Goal: Complete application form: Complete application form

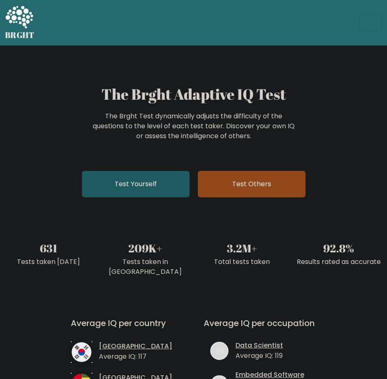
click at [128, 194] on link "Test Yourself" at bounding box center [136, 184] width 108 height 26
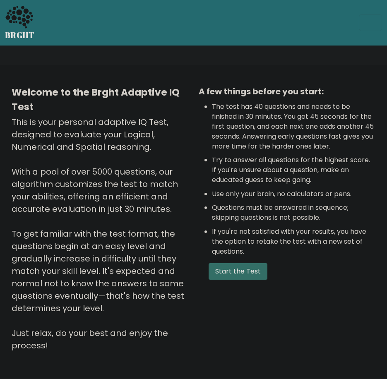
click at [230, 273] on button "Start the Test" at bounding box center [237, 271] width 59 height 17
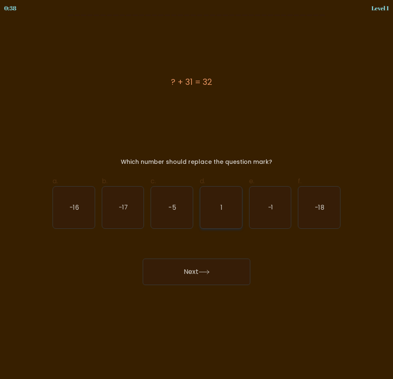
click at [216, 223] on icon "1" at bounding box center [221, 208] width 42 height 42
click at [197, 195] on input "d. 1" at bounding box center [196, 191] width 0 height 5
radio input "true"
click at [225, 280] on button "Next" at bounding box center [197, 271] width 108 height 26
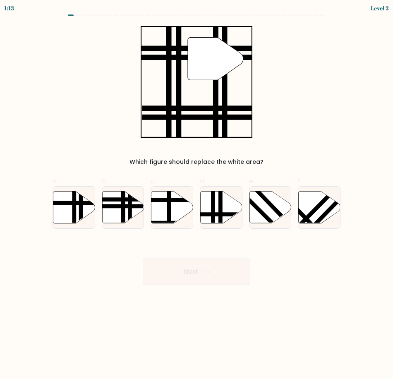
click at [86, 96] on div "" Which figure should replace the white area?" at bounding box center [197, 96] width 298 height 140
click at [126, 208] on g at bounding box center [109, 225] width 85 height 84
click at [196, 195] on input "b." at bounding box center [196, 191] width 0 height 5
radio input "true"
click at [216, 268] on button "Next" at bounding box center [197, 271] width 108 height 26
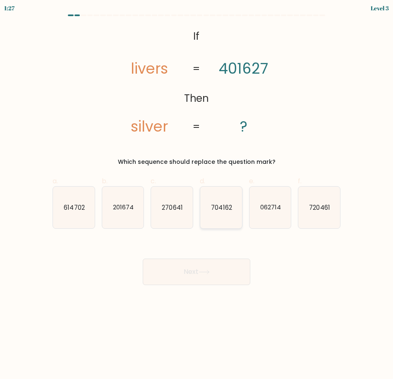
click at [230, 210] on text "704162" at bounding box center [221, 207] width 21 height 9
click at [197, 195] on input "d. 704162" at bounding box center [196, 191] width 0 height 5
radio input "true"
click at [229, 267] on button "Next" at bounding box center [197, 271] width 108 height 26
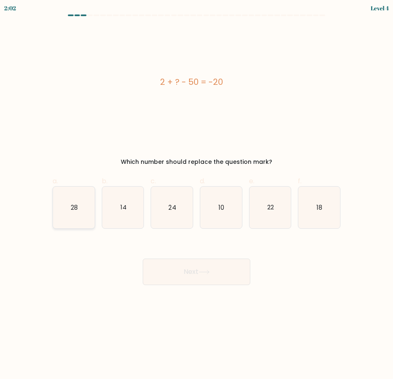
click at [67, 204] on icon "28" at bounding box center [74, 208] width 42 height 42
click at [196, 195] on input "a. 28" at bounding box center [196, 191] width 0 height 5
radio input "true"
click at [206, 264] on button "Next" at bounding box center [197, 271] width 108 height 26
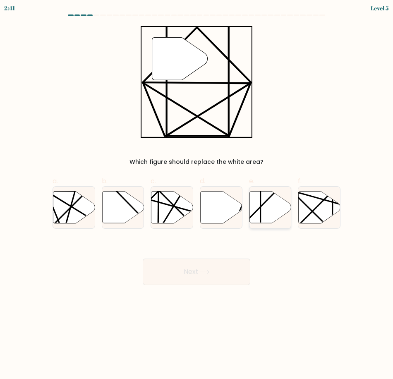
click at [272, 209] on icon at bounding box center [270, 207] width 42 height 32
click at [197, 195] on input "e." at bounding box center [196, 191] width 0 height 5
radio input "true"
click at [208, 272] on icon at bounding box center [204, 272] width 10 height 4
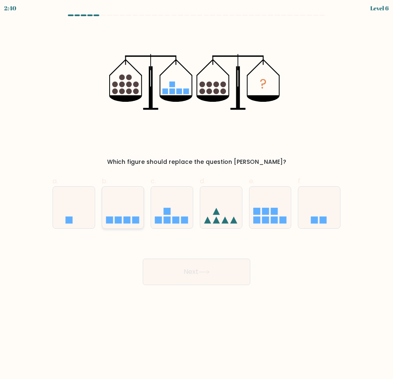
click at [136, 196] on icon at bounding box center [123, 207] width 42 height 34
click at [196, 195] on input "b." at bounding box center [196, 191] width 0 height 5
radio input "true"
click at [220, 275] on button "Next" at bounding box center [197, 271] width 108 height 26
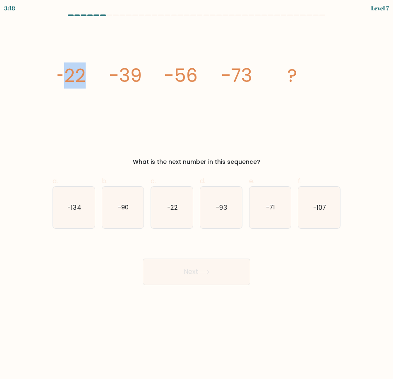
drag, startPoint x: 62, startPoint y: 75, endPoint x: 93, endPoint y: 74, distance: 31.5
click at [93, 74] on icon "image/svg+xml -22 -39 -56 -73 ?" at bounding box center [196, 82] width 278 height 112
drag, startPoint x: 93, startPoint y: 74, endPoint x: 93, endPoint y: 89, distance: 15.3
click at [93, 89] on icon "image/svg+xml -22 -39 -56 -73 ?" at bounding box center [196, 82] width 278 height 112
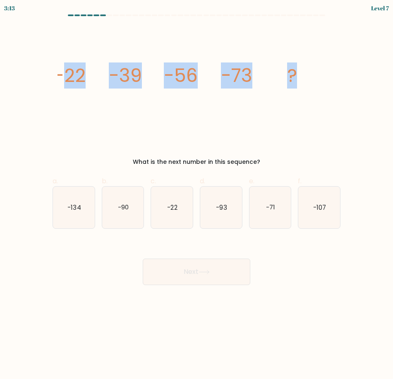
drag, startPoint x: 144, startPoint y: 63, endPoint x: 319, endPoint y: 84, distance: 177.0
click at [319, 84] on icon "image/svg+xml -22 -39 -56 -73 ?" at bounding box center [196, 82] width 278 height 112
copy g "22 -39 -56 -73 ?"
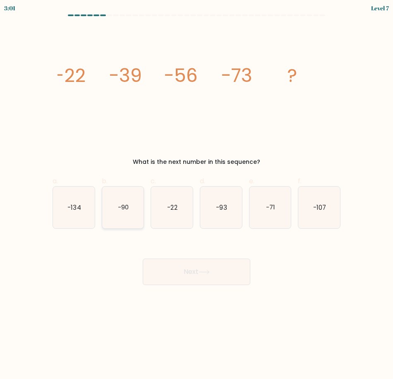
click at [132, 222] on icon "-90" at bounding box center [123, 208] width 42 height 42
click at [196, 195] on input "b. -90" at bounding box center [196, 191] width 0 height 5
radio input "true"
click at [217, 281] on button "Next" at bounding box center [197, 271] width 108 height 26
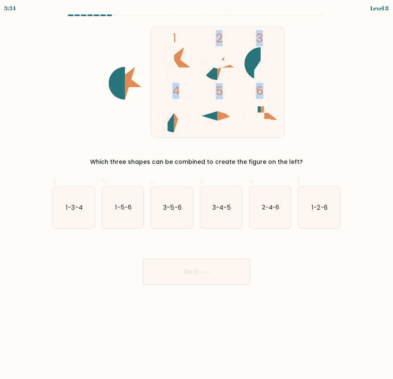
drag, startPoint x: 175, startPoint y: 33, endPoint x: 318, endPoint y: 108, distance: 162.0
click at [318, 108] on div "1 2 3 4 5 6 Which three shapes can be combined to create the figure on the left?" at bounding box center [197, 96] width 298 height 140
drag, startPoint x: 318, startPoint y: 108, endPoint x: 330, endPoint y: 132, distance: 27.0
click at [330, 132] on div "1 2 3 4 5 6 Which three shapes can be combined to create the figure on the left?" at bounding box center [197, 96] width 298 height 140
click at [64, 222] on icon "1-3-4" at bounding box center [74, 208] width 42 height 42
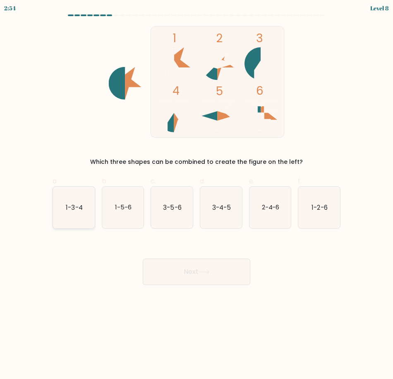
click at [196, 195] on input "a. 1-3-4" at bounding box center [196, 191] width 0 height 5
radio input "true"
click at [258, 280] on div "Next" at bounding box center [197, 262] width 298 height 46
click at [215, 270] on button "Next" at bounding box center [197, 271] width 108 height 26
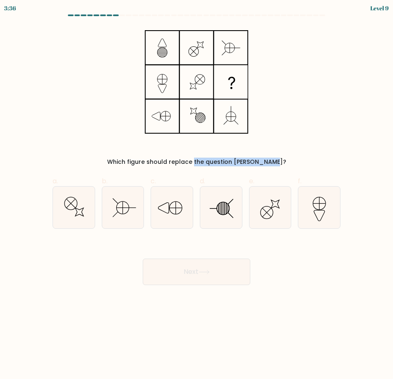
drag, startPoint x: 179, startPoint y: 156, endPoint x: 261, endPoint y: 156, distance: 81.9
click at [261, 156] on div "Which figure should replace the question mark?" at bounding box center [197, 96] width 298 height 140
drag, startPoint x: 261, startPoint y: 156, endPoint x: 266, endPoint y: 161, distance: 6.7
click at [266, 161] on div "Which figure should replace the question mark?" at bounding box center [196, 162] width 278 height 9
click at [221, 211] on icon at bounding box center [221, 208] width 42 height 42
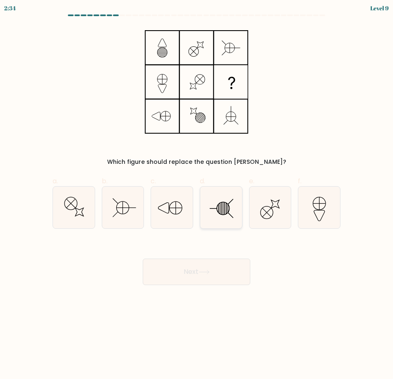
click at [197, 195] on input "d." at bounding box center [196, 191] width 0 height 5
radio input "true"
click at [229, 280] on button "Next" at bounding box center [197, 271] width 108 height 26
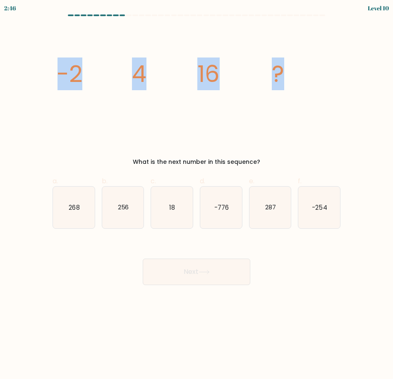
drag, startPoint x: 56, startPoint y: 72, endPoint x: 334, endPoint y: 115, distance: 280.9
click at [334, 115] on div "image/svg+xml -2 4 16 ? What is the next number in this sequence?" at bounding box center [197, 96] width 298 height 140
copy g "-2 4 16 ?"
click at [197, 110] on icon "image/svg+xml -2 4 16 ?" at bounding box center [196, 82] width 278 height 112
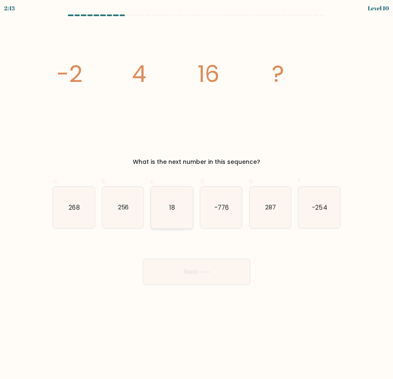
click at [164, 215] on icon "18" at bounding box center [172, 208] width 42 height 42
click at [196, 195] on input "c. 18" at bounding box center [196, 191] width 0 height 5
radio input "true"
click at [232, 278] on button "Next" at bounding box center [197, 271] width 108 height 26
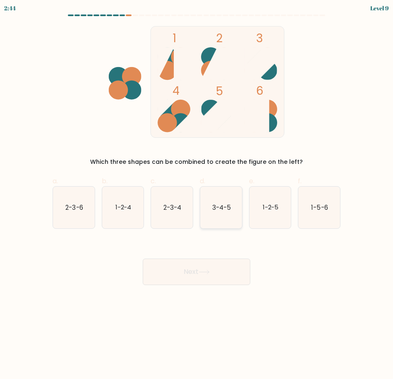
click at [225, 206] on text "3-4-5" at bounding box center [221, 207] width 19 height 9
click at [197, 195] on input "d. 3-4-5" at bounding box center [196, 191] width 0 height 5
radio input "true"
click at [210, 268] on button "Next" at bounding box center [197, 271] width 108 height 26
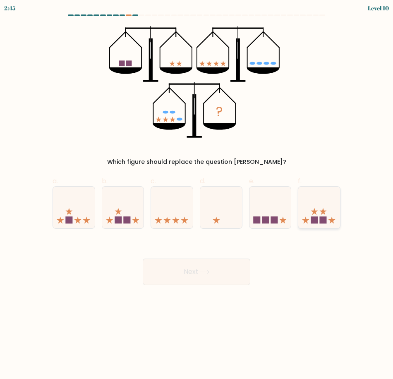
click at [321, 211] on icon at bounding box center [323, 211] width 7 height 7
click at [197, 195] on input "f." at bounding box center [196, 191] width 0 height 5
radio input "true"
click at [223, 258] on button "Next" at bounding box center [197, 271] width 108 height 26
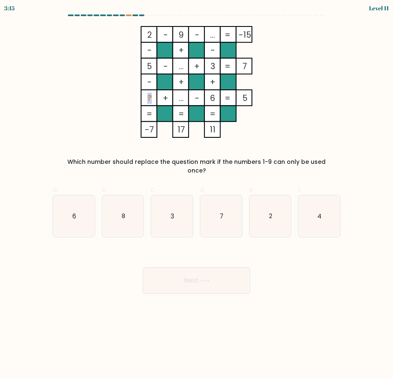
click at [151, 96] on tspan "?" at bounding box center [149, 98] width 5 height 11
click at [211, 40] on icon "2 - 9 - ... -15 - + - 5 - ... + 3 7 - + + ? + ... - 6 = 5 = = = = -7 17 11 =" at bounding box center [196, 82] width 277 height 112
click at [211, 40] on tspan "..." at bounding box center [212, 34] width 5 height 11
click at [333, 209] on icon "4" at bounding box center [319, 216] width 42 height 42
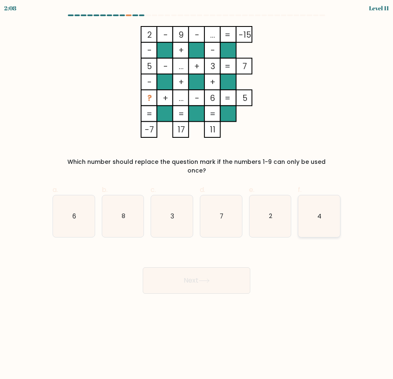
click at [197, 195] on input "f. 4" at bounding box center [196, 191] width 0 height 5
radio input "true"
click at [227, 275] on button "Next" at bounding box center [197, 280] width 108 height 26
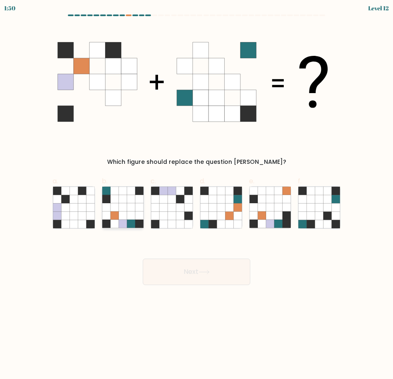
click at [117, 217] on icon at bounding box center [114, 215] width 8 height 8
click at [196, 195] on input "b." at bounding box center [196, 191] width 0 height 5
radio input "true"
click at [224, 274] on button "Next" at bounding box center [197, 271] width 108 height 26
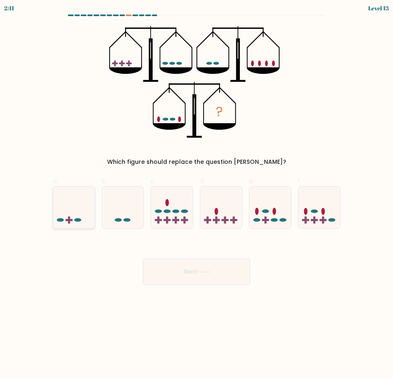
click at [80, 202] on icon at bounding box center [74, 207] width 42 height 34
click at [196, 195] on input "a." at bounding box center [196, 191] width 0 height 5
radio input "true"
click at [196, 261] on button "Next" at bounding box center [197, 271] width 108 height 26
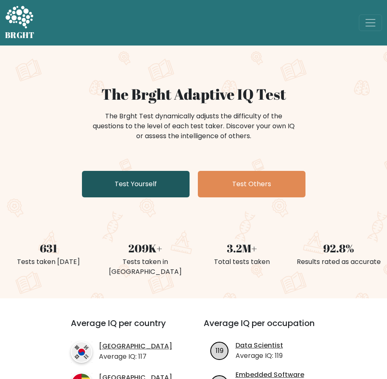
click at [165, 187] on link "Test Yourself" at bounding box center [136, 184] width 108 height 26
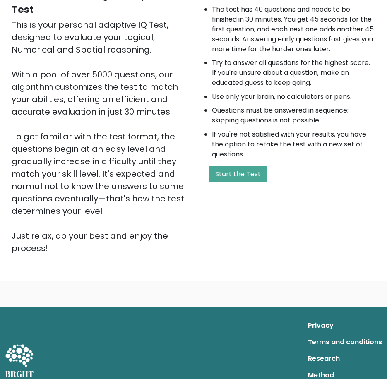
scroll to position [125, 0]
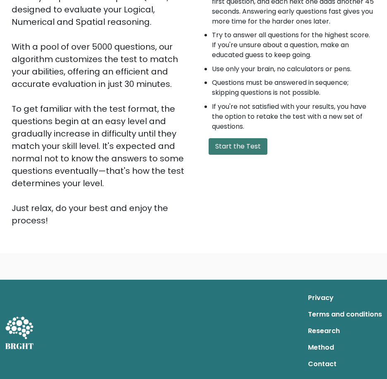
click at [230, 154] on button "Start the Test" at bounding box center [237, 146] width 59 height 17
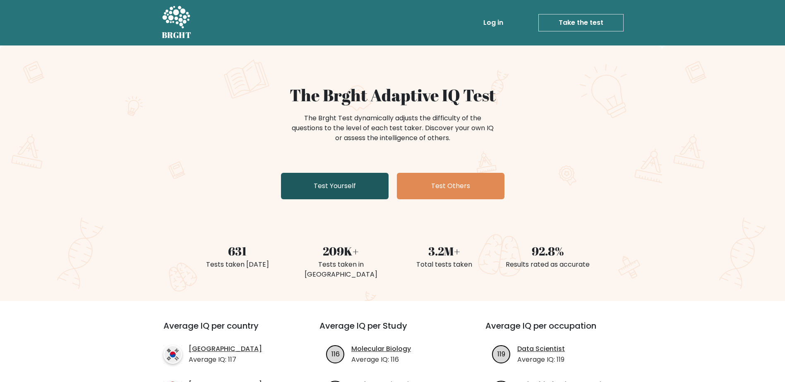
click at [343, 192] on link "Test Yourself" at bounding box center [335, 186] width 108 height 26
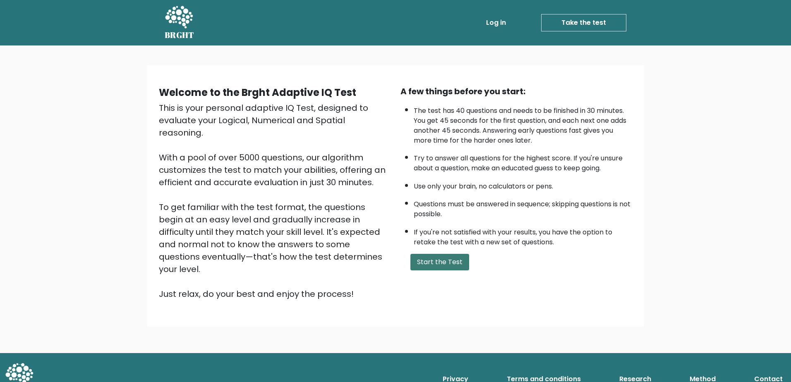
click at [450, 263] on button "Start the Test" at bounding box center [439, 262] width 59 height 17
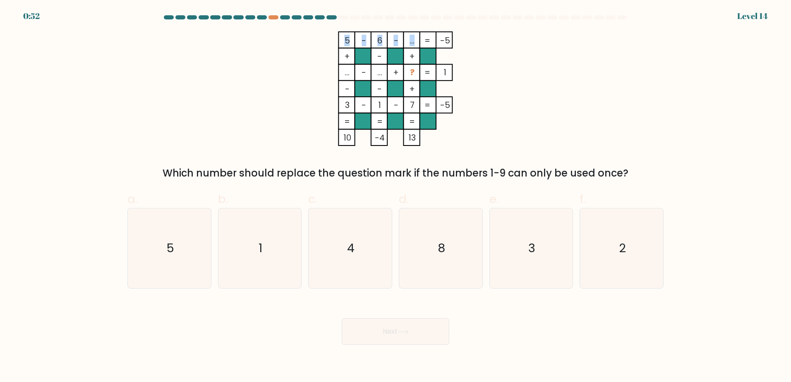
drag, startPoint x: 414, startPoint y: 38, endPoint x: 407, endPoint y: 41, distance: 7.8
click at [407, 41] on icon "5 - 6 - ... -5 + - + ... - ... + ? 1 - - + 3 - 1 - 7 = -5 = = = = 10 -4 13 =" at bounding box center [395, 88] width 248 height 115
click at [407, 41] on rect at bounding box center [412, 40] width 16 height 16
drag, startPoint x: 414, startPoint y: 38, endPoint x: 408, endPoint y: 38, distance: 6.2
click at [408, 38] on icon "5 - 6 - ... -5 + - + ... - ... + ? 1 - - + 3 - 1 - 7 = -5 = = = = 10 -4 13 =" at bounding box center [395, 88] width 248 height 115
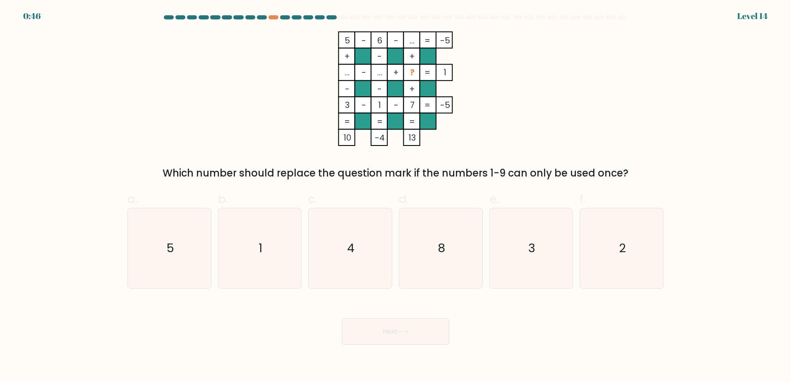
click at [408, 38] on rect at bounding box center [412, 40] width 16 height 16
copy icon "5 - 6 - ... -5"
drag, startPoint x: 340, startPoint y: 38, endPoint x: 455, endPoint y: 43, distance: 114.3
click at [455, 43] on icon "5 - 6 - ... -5 + - + ... - ... + ? 1 - - + 3 - 1 - 7 = -5 = = = = 10 -4 13 =" at bounding box center [395, 88] width 248 height 115
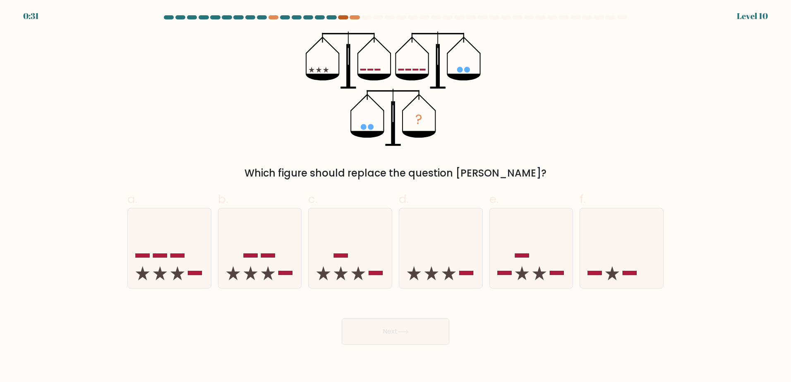
click at [341, 17] on div at bounding box center [343, 17] width 10 height 4
click at [360, 245] on icon at bounding box center [350, 248] width 83 height 69
click at [395, 196] on input "c." at bounding box center [395, 193] width 0 height 5
radio input "true"
click at [413, 351] on body "0:08 Level 10" at bounding box center [395, 191] width 791 height 382
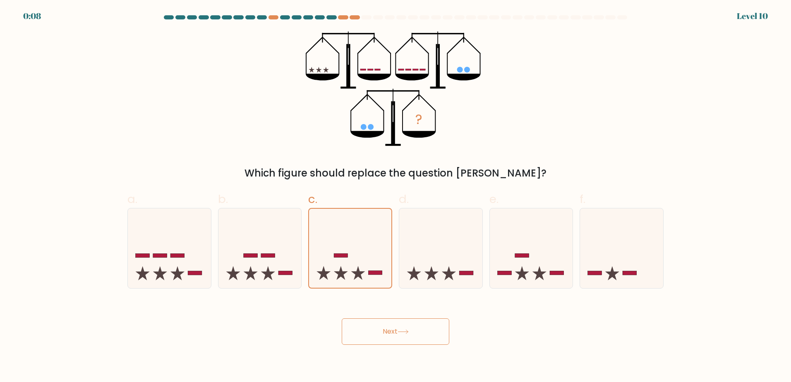
click at [411, 336] on button "Next" at bounding box center [396, 331] width 108 height 26
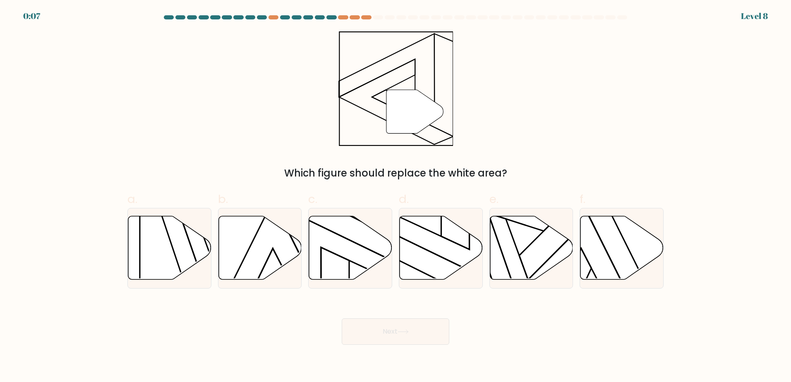
click at [410, 325] on button "Next" at bounding box center [396, 331] width 108 height 26
click at [577, 103] on div "" Which figure should replace the white area?" at bounding box center [395, 105] width 546 height 149
click at [463, 248] on icon at bounding box center [441, 248] width 83 height 64
click at [396, 196] on input "d." at bounding box center [395, 193] width 0 height 5
radio input "true"
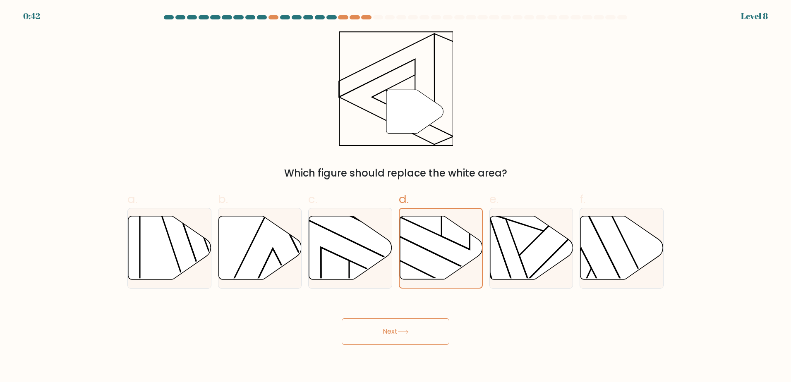
click at [421, 345] on body "0:42 Level 8" at bounding box center [395, 191] width 791 height 382
click at [418, 337] on button "Next" at bounding box center [396, 331] width 108 height 26
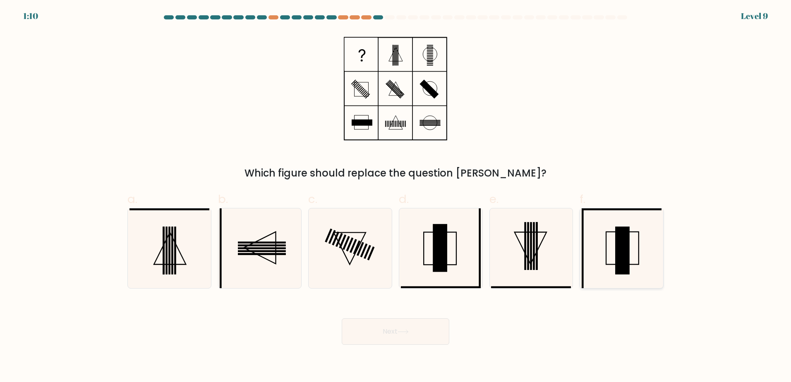
click at [631, 257] on icon at bounding box center [621, 248] width 80 height 80
click at [396, 196] on input "f." at bounding box center [395, 193] width 0 height 5
radio input "true"
click at [418, 336] on button "Next" at bounding box center [396, 331] width 108 height 26
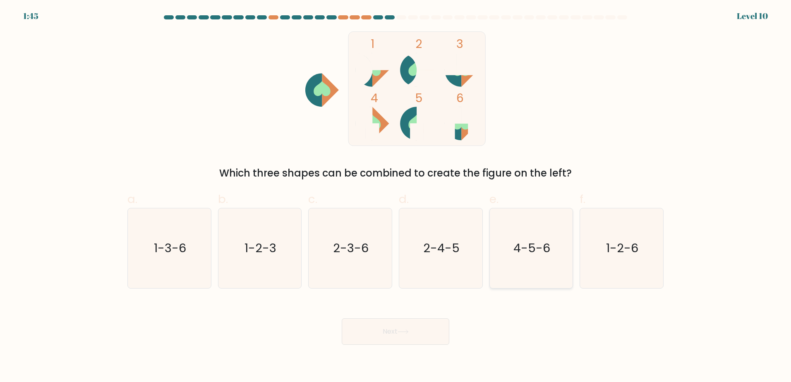
click at [540, 247] on text "4-5-6" at bounding box center [531, 248] width 37 height 17
click at [396, 196] on input "e. 4-5-6" at bounding box center [395, 193] width 0 height 5
radio input "true"
click at [419, 335] on button "Next" at bounding box center [396, 331] width 108 height 26
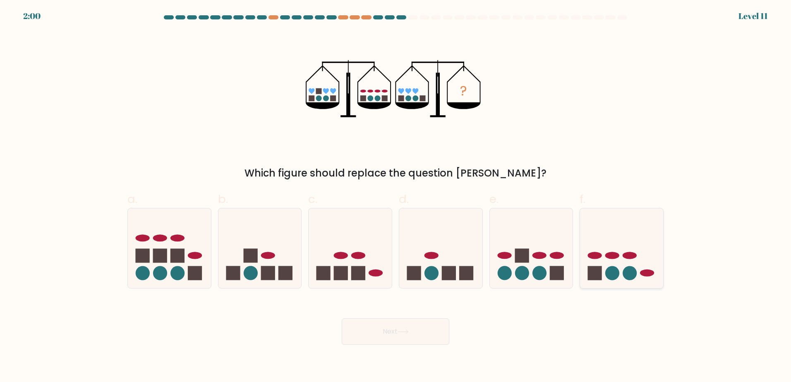
click at [647, 256] on icon at bounding box center [621, 248] width 83 height 69
click at [396, 196] on input "f." at bounding box center [395, 193] width 0 height 5
radio input "true"
click at [407, 337] on button "Next" at bounding box center [396, 331] width 108 height 26
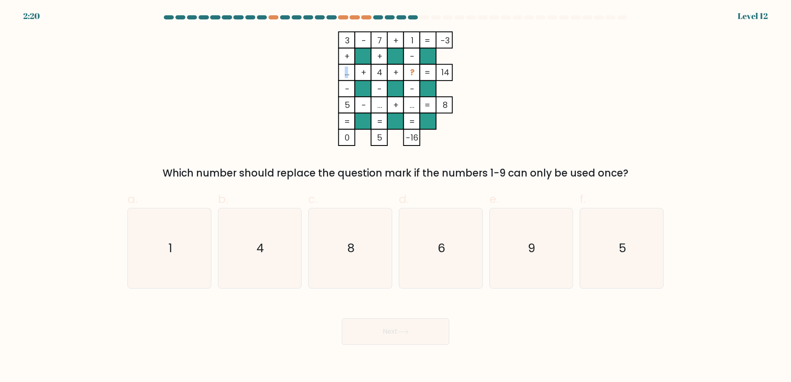
click at [347, 74] on tspan "..." at bounding box center [346, 73] width 5 height 12
drag, startPoint x: 347, startPoint y: 74, endPoint x: 342, endPoint y: 78, distance: 6.1
click at [342, 79] on rect at bounding box center [346, 73] width 16 height 16
drag, startPoint x: 342, startPoint y: 74, endPoint x: 351, endPoint y: 74, distance: 8.3
click at [351, 74] on icon "3 - 7 + 1 -3 + + - ... + 4 + ? 14 - - - 5 - ... + ... = 8 = = = = 0 5 -16 =" at bounding box center [395, 88] width 248 height 115
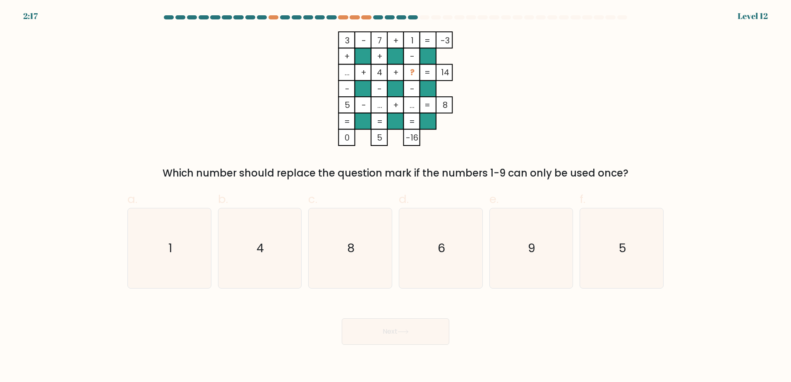
drag, startPoint x: 351, startPoint y: 74, endPoint x: 378, endPoint y: 74, distance: 27.7
click at [378, 74] on tspan "4" at bounding box center [379, 73] width 5 height 12
click at [378, 72] on icon "3 - 7 + 1 -3 + + - ... + 4 + ? 14 - - - 5 - ... + ... = 8 = = = = 0 5 -16 =" at bounding box center [395, 88] width 248 height 115
drag, startPoint x: 378, startPoint y: 72, endPoint x: 379, endPoint y: 76, distance: 4.3
click at [379, 75] on tspan "4" at bounding box center [379, 73] width 5 height 12
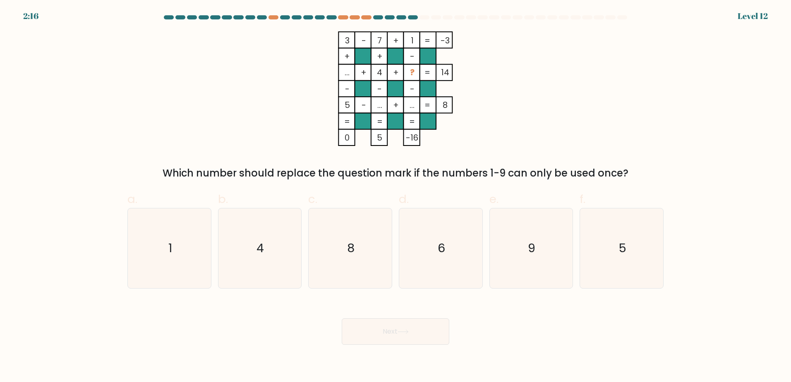
click at [379, 76] on tspan "4" at bounding box center [379, 73] width 5 height 12
click at [379, 108] on tspan "..." at bounding box center [379, 105] width 5 height 12
click at [432, 254] on icon "6" at bounding box center [441, 248] width 80 height 80
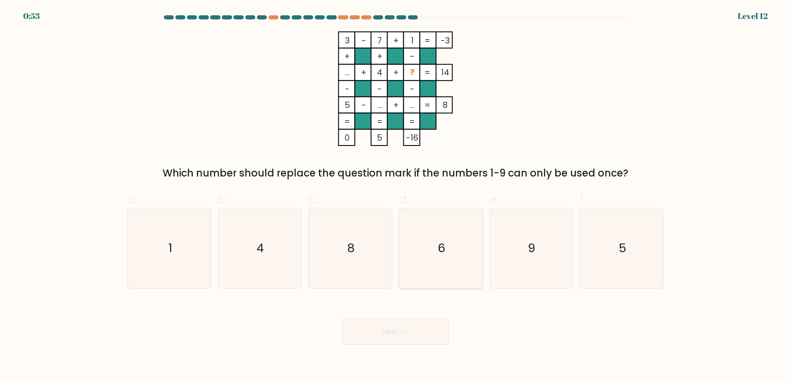
click at [396, 196] on input "d. 6" at bounding box center [395, 193] width 0 height 5
radio input "true"
click at [417, 347] on body "0:53 Level 12" at bounding box center [395, 191] width 791 height 382
click at [416, 334] on button "Next" at bounding box center [396, 331] width 108 height 26
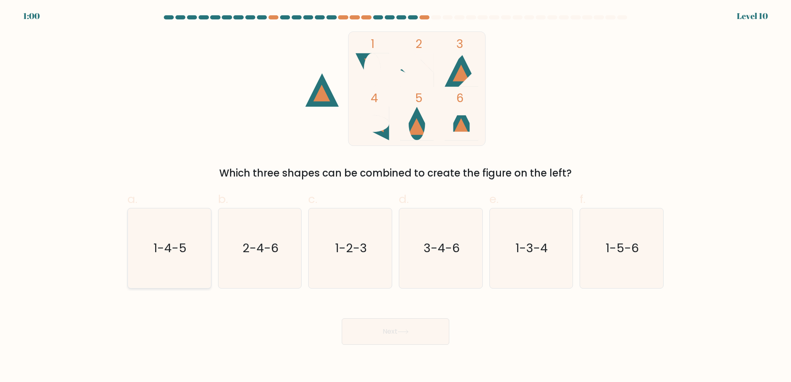
click at [195, 253] on icon "1-4-5" at bounding box center [169, 248] width 80 height 80
click at [395, 196] on input "a. 1-4-5" at bounding box center [395, 193] width 0 height 5
radio input "true"
click at [378, 322] on button "Next" at bounding box center [396, 331] width 108 height 26
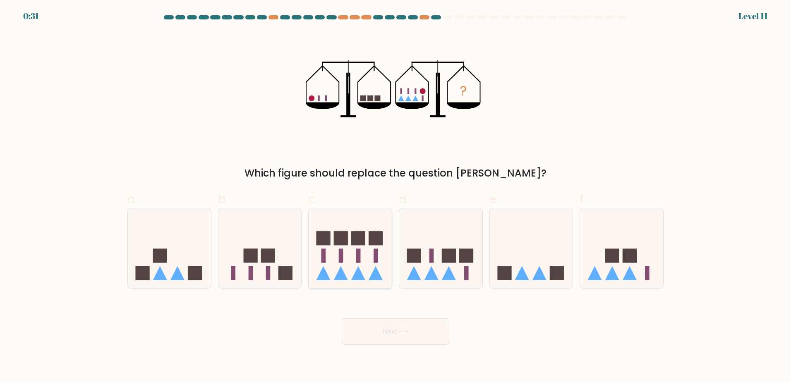
click at [325, 244] on rect at bounding box center [323, 238] width 14 height 14
click at [395, 196] on input "c." at bounding box center [395, 193] width 0 height 5
radio input "true"
click at [425, 247] on icon at bounding box center [440, 248] width 83 height 69
click at [396, 196] on input "d." at bounding box center [395, 193] width 0 height 5
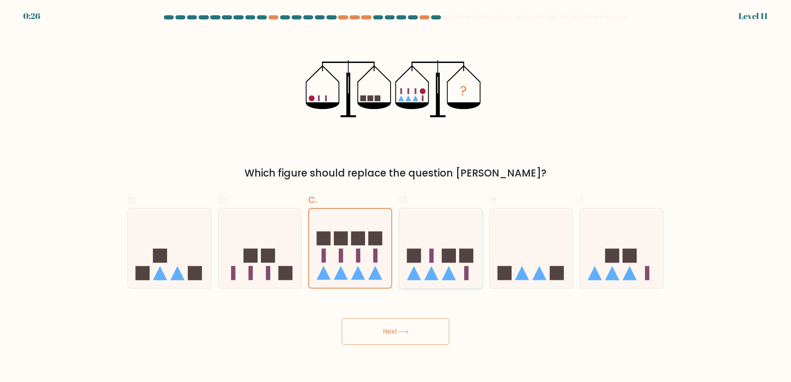
radio input "true"
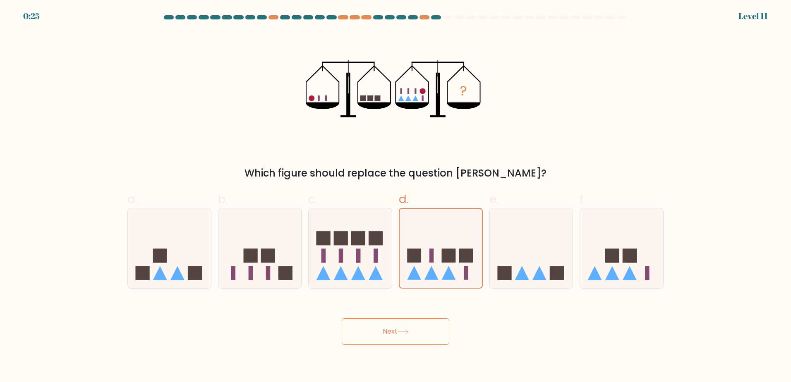
click at [425, 327] on button "Next" at bounding box center [396, 331] width 108 height 26
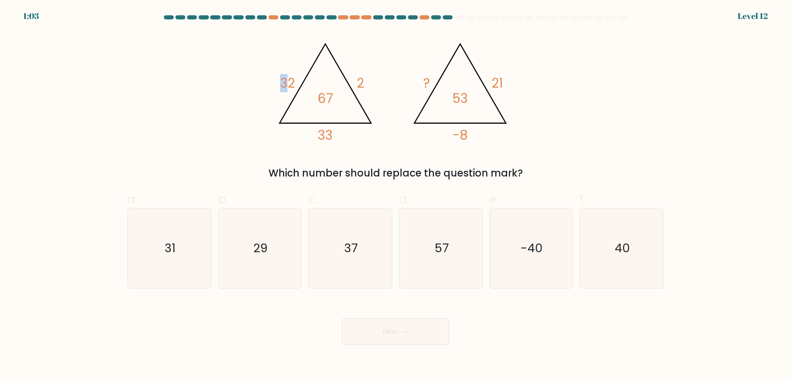
drag, startPoint x: 283, startPoint y: 81, endPoint x: 289, endPoint y: 81, distance: 6.2
click at [289, 81] on tspan "32" at bounding box center [287, 83] width 15 height 18
drag, startPoint x: 289, startPoint y: 81, endPoint x: 362, endPoint y: 79, distance: 73.2
click at [362, 79] on tspan "2" at bounding box center [359, 83] width 7 height 18
drag, startPoint x: 361, startPoint y: 75, endPoint x: 355, endPoint y: 79, distance: 7.1
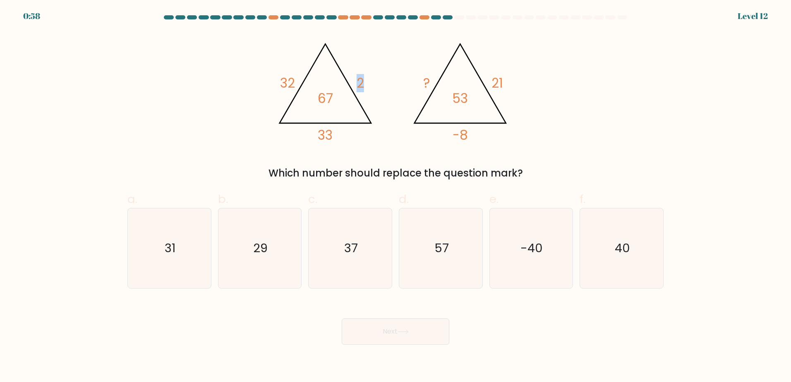
click at [355, 79] on icon "@import url('https://fonts.googleapis.com/css?family=Abril+Fatface:400,100,100i…" at bounding box center [395, 88] width 248 height 115
drag, startPoint x: 355, startPoint y: 79, endPoint x: 323, endPoint y: 136, distance: 65.2
click at [323, 136] on tspan "33" at bounding box center [325, 135] width 15 height 18
click at [323, 135] on tspan "33" at bounding box center [325, 135] width 15 height 18
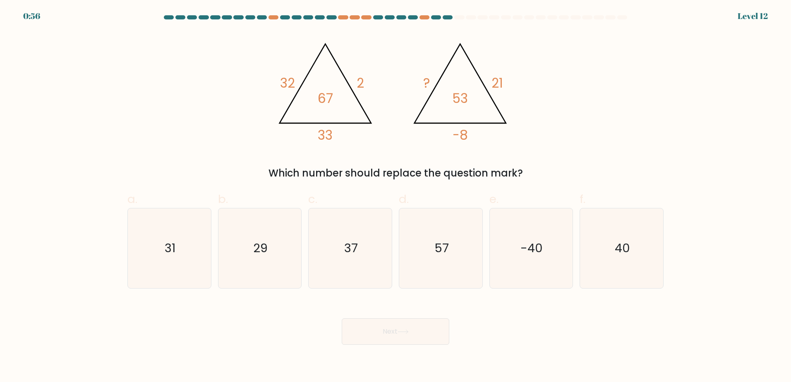
click at [465, 135] on tspan "-8" at bounding box center [459, 135] width 15 height 18
drag, startPoint x: 284, startPoint y: 87, endPoint x: 292, endPoint y: 86, distance: 8.3
click at [292, 86] on tspan "32" at bounding box center [287, 83] width 15 height 18
drag, startPoint x: 317, startPoint y: 99, endPoint x: 331, endPoint y: 99, distance: 14.1
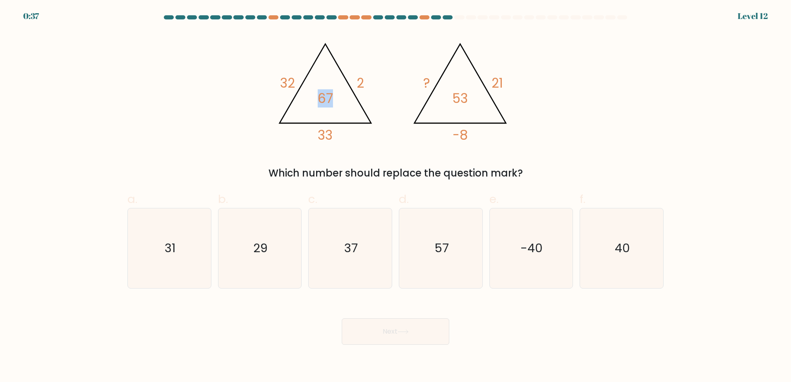
click at [331, 99] on icon "@import url('https://fonts.googleapis.com/css?family=Abril+Fatface:400,100,100i…" at bounding box center [395, 88] width 248 height 115
click at [331, 99] on tspan "67" at bounding box center [325, 99] width 15 height 18
drag, startPoint x: 493, startPoint y: 80, endPoint x: 505, endPoint y: 80, distance: 11.2
click at [505, 80] on icon "@import url('https://fonts.googleapis.com/css?family=Abril+Fatface:400,100,100i…" at bounding box center [395, 88] width 248 height 115
drag, startPoint x: 505, startPoint y: 80, endPoint x: 456, endPoint y: 135, distance: 73.2
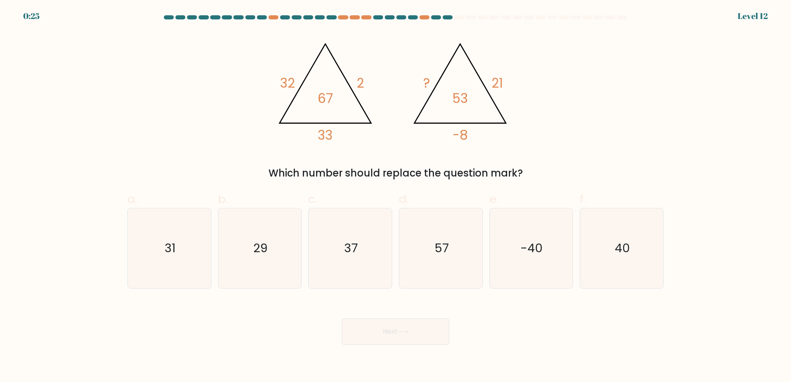
click at [456, 135] on tspan "-8" at bounding box center [459, 135] width 15 height 18
click at [610, 211] on icon "40" at bounding box center [621, 248] width 80 height 80
click at [396, 196] on input "f. 40" at bounding box center [395, 193] width 0 height 5
radio input "true"
click at [354, 335] on button "Next" at bounding box center [396, 331] width 108 height 26
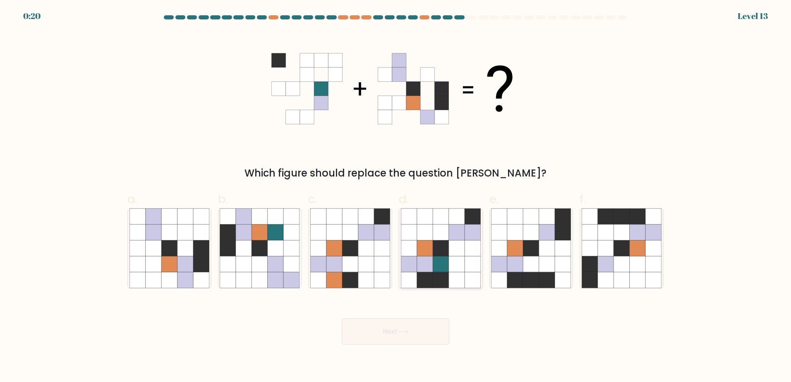
click at [426, 266] on icon at bounding box center [425, 264] width 16 height 16
click at [396, 196] on input "d." at bounding box center [395, 193] width 0 height 5
radio input "true"
click at [427, 336] on button "Next" at bounding box center [396, 331] width 108 height 26
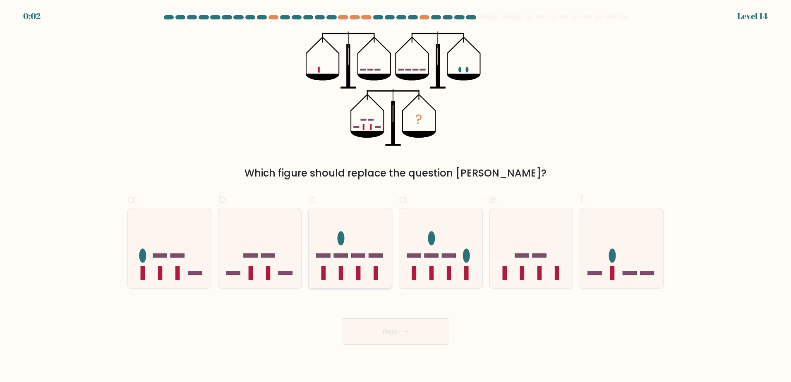
click at [379, 264] on icon at bounding box center [350, 248] width 83 height 69
click at [395, 196] on input "c." at bounding box center [395, 193] width 0 height 5
radio input "true"
click at [397, 337] on button "Next" at bounding box center [396, 331] width 108 height 26
click at [435, 327] on button "Next" at bounding box center [396, 331] width 108 height 26
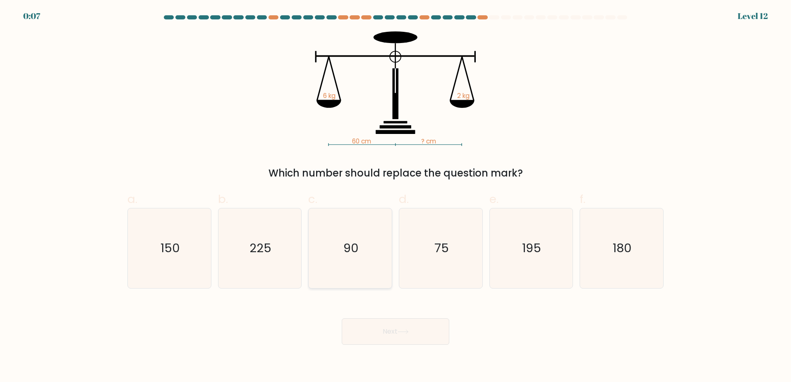
click at [348, 227] on icon "90" at bounding box center [350, 248] width 80 height 80
click at [395, 196] on input "c. 90" at bounding box center [395, 193] width 0 height 5
radio input "true"
click at [395, 315] on div "Next" at bounding box center [395, 322] width 546 height 46
click at [407, 340] on button "Next" at bounding box center [396, 331] width 108 height 26
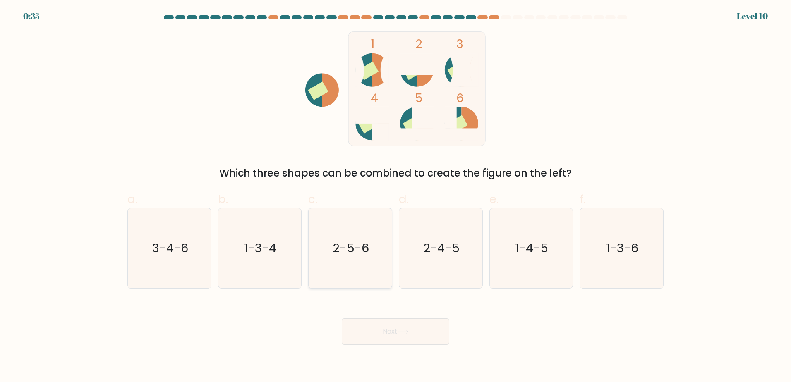
click at [359, 244] on text "2-5-6" at bounding box center [351, 248] width 36 height 17
click at [395, 196] on input "c. 2-5-6" at bounding box center [395, 193] width 0 height 5
radio input "true"
click at [405, 333] on icon at bounding box center [402, 332] width 11 height 5
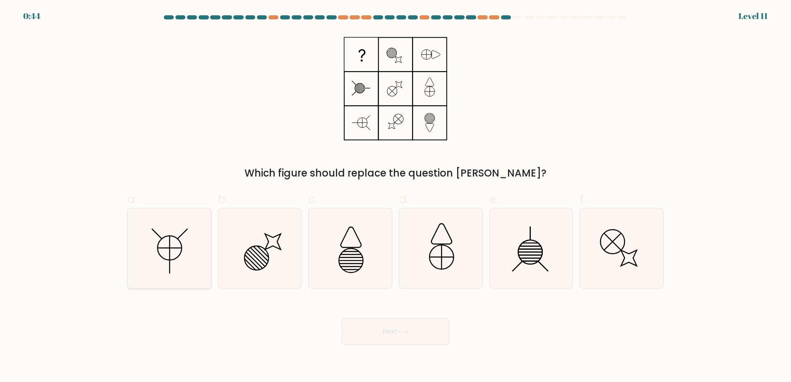
click at [182, 249] on icon at bounding box center [169, 248] width 80 height 80
click at [395, 196] on input "a." at bounding box center [395, 193] width 0 height 5
radio input "true"
click at [429, 331] on button "Next" at bounding box center [396, 331] width 108 height 26
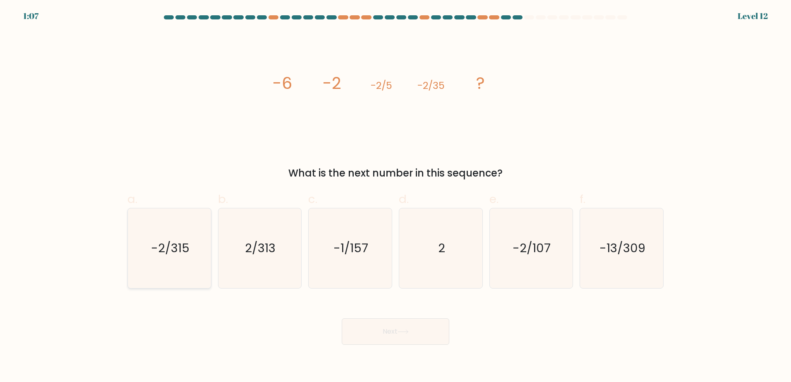
click at [169, 247] on text "-2/315" at bounding box center [170, 248] width 38 height 17
click at [395, 196] on input "a. -2/315" at bounding box center [395, 193] width 0 height 5
radio input "true"
click at [440, 340] on button "Next" at bounding box center [396, 331] width 108 height 26
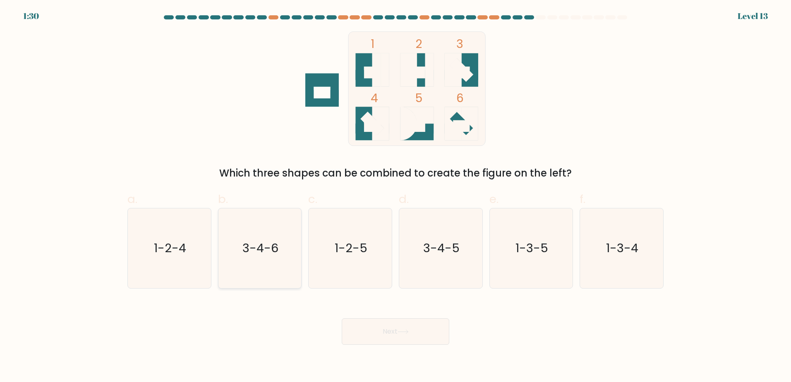
drag, startPoint x: 263, startPoint y: 257, endPoint x: 372, endPoint y: 312, distance: 121.9
click at [264, 257] on icon "3-4-6" at bounding box center [260, 248] width 80 height 80
click at [395, 196] on input "b. 3-4-6" at bounding box center [395, 193] width 0 height 5
radio input "true"
click at [412, 331] on button "Next" at bounding box center [396, 331] width 108 height 26
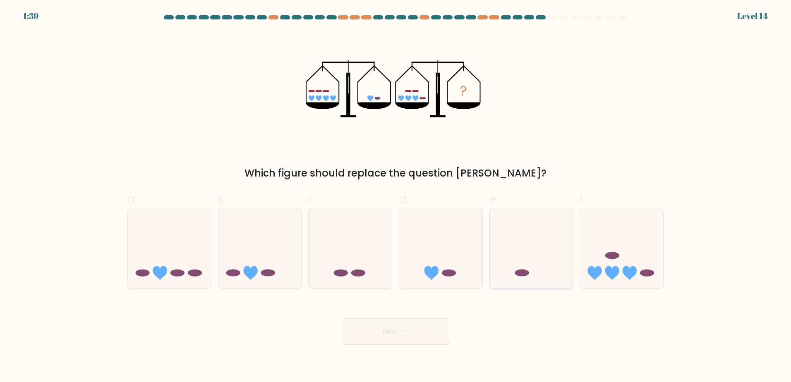
click at [522, 273] on ellipse at bounding box center [521, 273] width 14 height 7
click at [396, 196] on input "e." at bounding box center [395, 193] width 0 height 5
radio input "true"
click at [436, 330] on button "Next" at bounding box center [396, 331] width 108 height 26
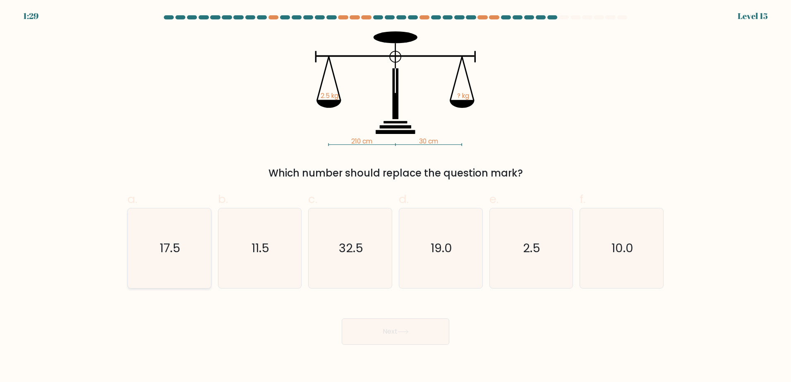
click at [169, 234] on icon "17.5" at bounding box center [169, 248] width 80 height 80
click at [395, 196] on input "a. 17.5" at bounding box center [395, 193] width 0 height 5
radio input "true"
click at [383, 333] on button "Next" at bounding box center [396, 331] width 108 height 26
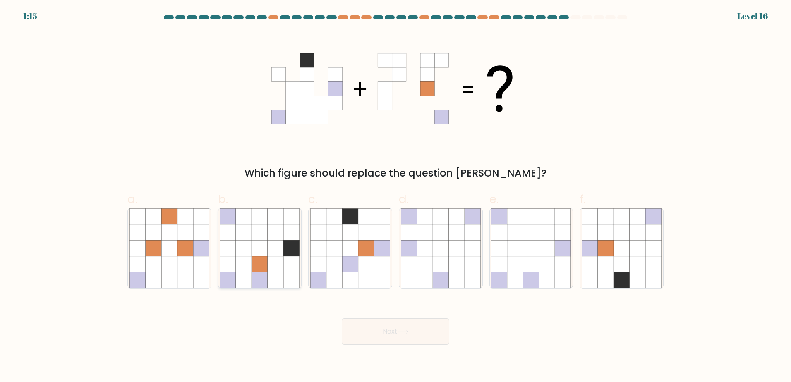
click at [300, 275] on div at bounding box center [260, 248] width 84 height 81
click at [395, 196] on input "b." at bounding box center [395, 193] width 0 height 5
radio input "true"
click at [389, 337] on button "Next" at bounding box center [396, 331] width 108 height 26
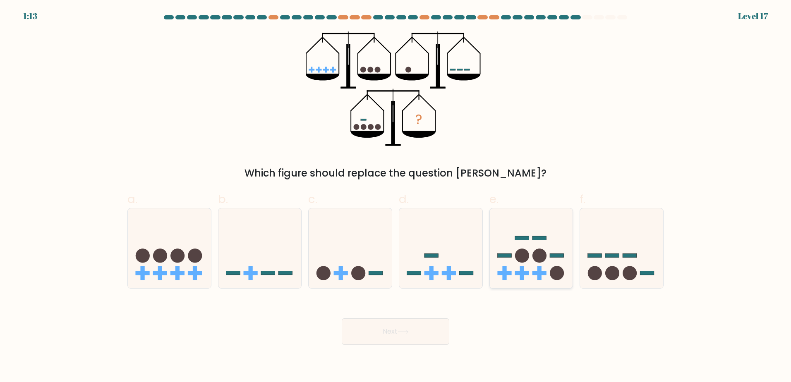
click at [506, 275] on rect at bounding box center [504, 273] width 14 height 4
click at [396, 196] on input "e." at bounding box center [395, 193] width 0 height 5
radio input "true"
click at [404, 334] on button "Next" at bounding box center [396, 331] width 108 height 26
click at [425, 323] on button "Next" at bounding box center [396, 331] width 108 height 26
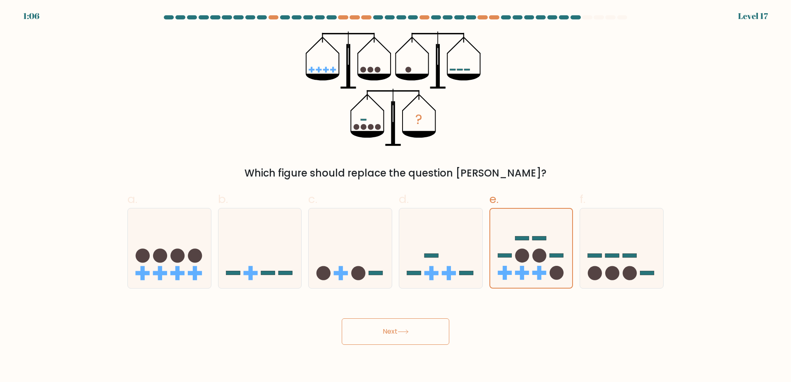
click at [422, 336] on button "Next" at bounding box center [396, 331] width 108 height 26
click at [458, 261] on icon at bounding box center [440, 248] width 83 height 69
click at [396, 196] on input "d." at bounding box center [395, 193] width 0 height 5
radio input "true"
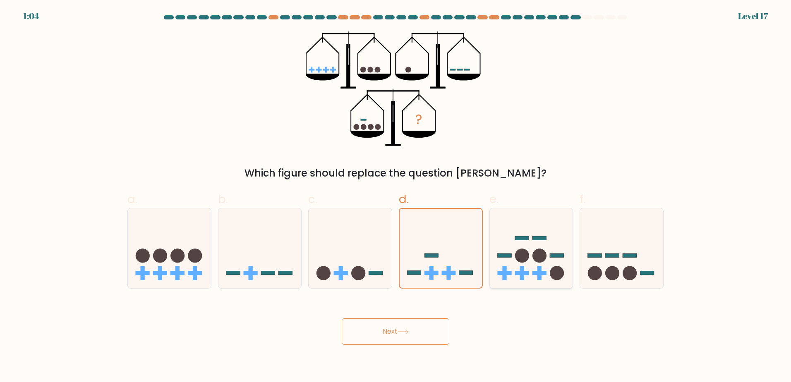
click at [509, 258] on icon at bounding box center [531, 248] width 83 height 69
click at [396, 196] on input "e." at bounding box center [395, 193] width 0 height 5
radio input "true"
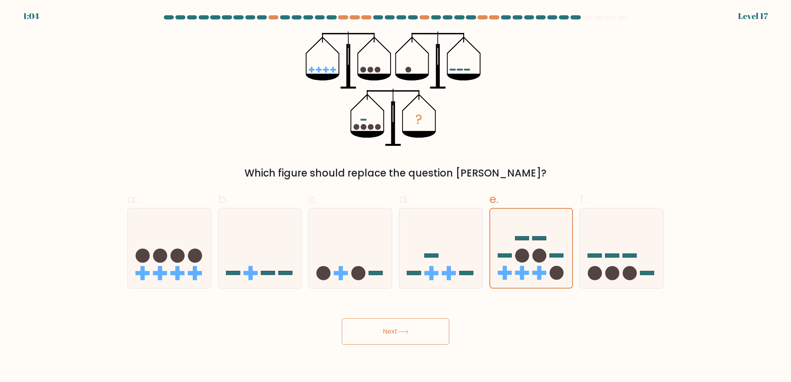
click at [424, 333] on button "Next" at bounding box center [396, 331] width 108 height 26
click at [322, 250] on icon at bounding box center [350, 248] width 83 height 69
click at [395, 196] on input "c." at bounding box center [395, 193] width 0 height 5
radio input "true"
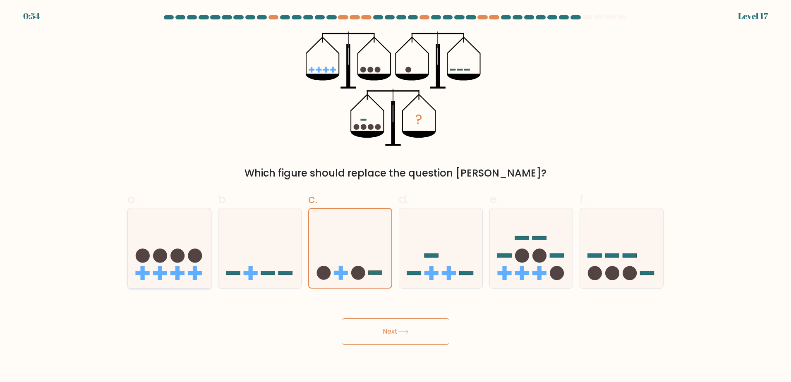
click at [158, 246] on icon at bounding box center [169, 248] width 83 height 69
click at [395, 196] on input "a." at bounding box center [395, 193] width 0 height 5
radio input "true"
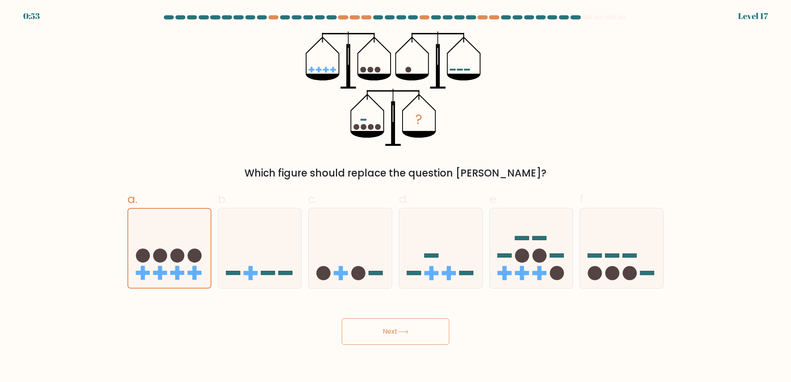
click at [443, 337] on button "Next" at bounding box center [396, 331] width 108 height 26
click at [192, 237] on icon at bounding box center [169, 248] width 82 height 68
click at [395, 196] on input "a." at bounding box center [395, 193] width 0 height 5
click at [251, 248] on icon at bounding box center [259, 248] width 83 height 69
click at [395, 196] on input "b." at bounding box center [395, 193] width 0 height 5
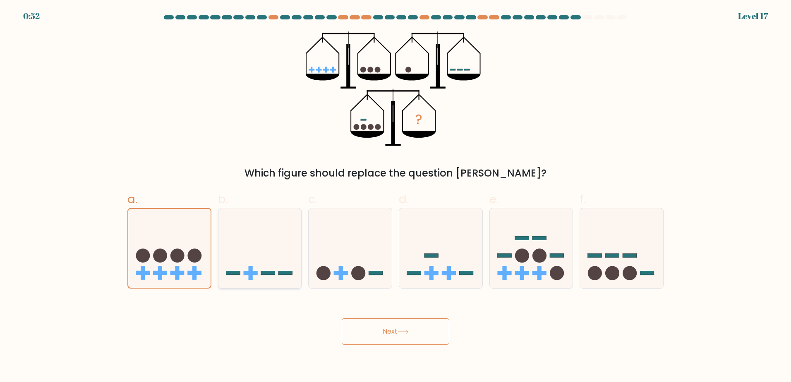
radio input "true"
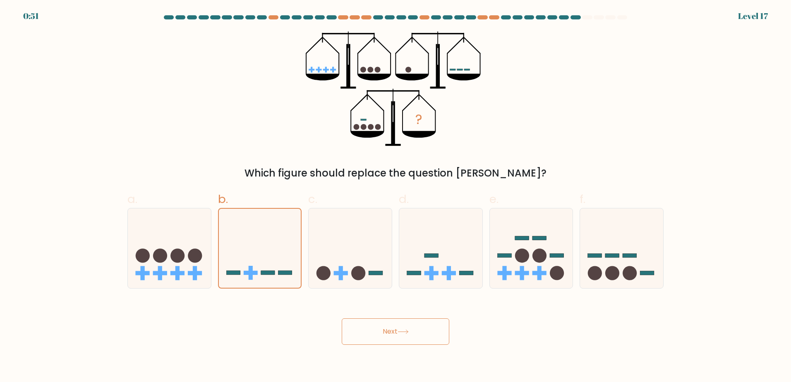
click at [404, 339] on button "Next" at bounding box center [396, 331] width 108 height 26
click at [365, 272] on circle at bounding box center [359, 273] width 14 height 14
click at [395, 196] on input "c." at bounding box center [395, 193] width 0 height 5
radio input "true"
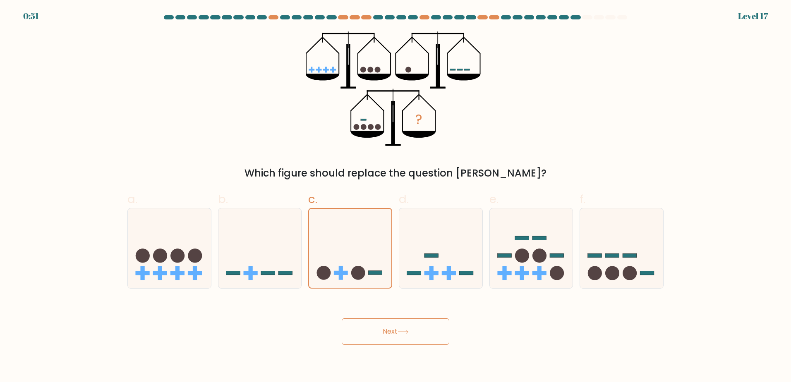
drag, startPoint x: 398, startPoint y: 327, endPoint x: 400, endPoint y: 321, distance: 5.9
click at [398, 327] on button "Next" at bounding box center [396, 331] width 108 height 26
click at [434, 266] on icon at bounding box center [440, 248] width 83 height 69
click at [396, 196] on input "d." at bounding box center [395, 193] width 0 height 5
radio input "true"
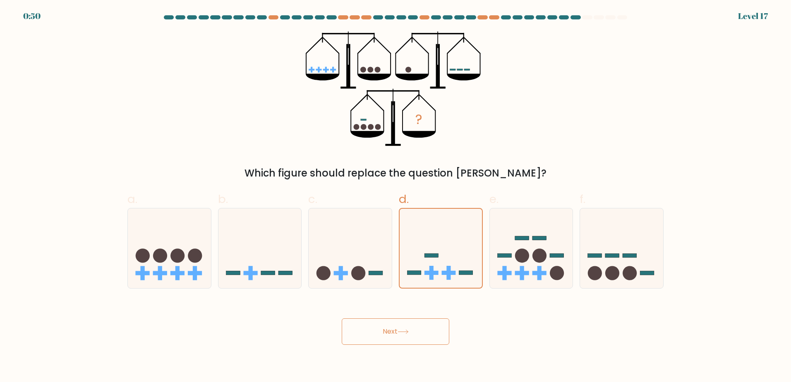
click at [425, 324] on button "Next" at bounding box center [396, 331] width 108 height 26
click at [579, 239] on div at bounding box center [621, 248] width 84 height 81
click at [396, 196] on input "f." at bounding box center [395, 193] width 0 height 5
radio input "true"
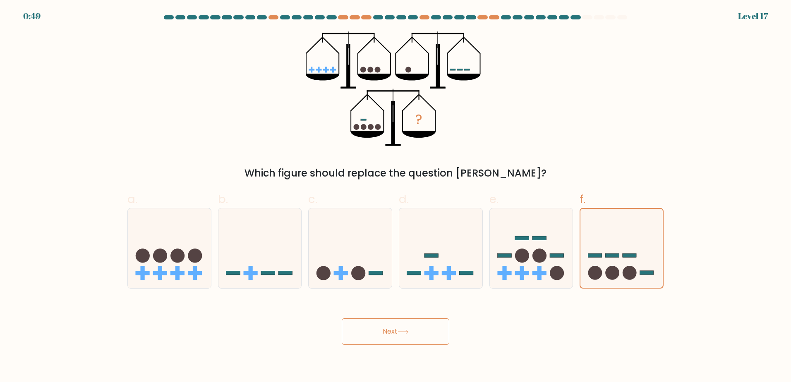
click at [420, 325] on button "Next" at bounding box center [396, 331] width 108 height 26
click at [419, 326] on button "Next" at bounding box center [396, 331] width 108 height 26
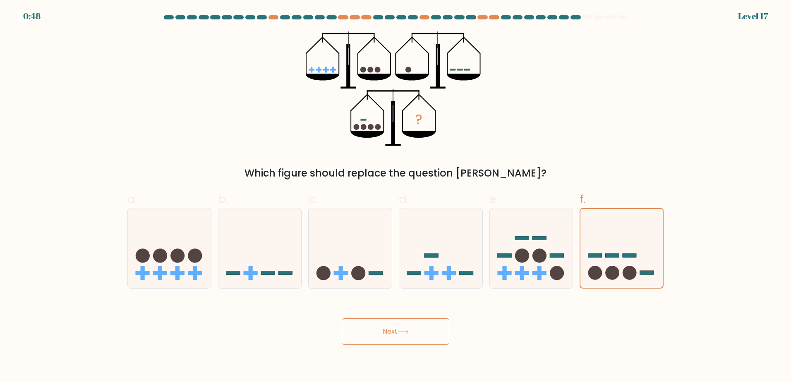
click at [419, 326] on button "Next" at bounding box center [396, 331] width 108 height 26
click at [519, 267] on icon at bounding box center [531, 248] width 83 height 69
click at [396, 196] on input "e." at bounding box center [395, 193] width 0 height 5
radio input "true"
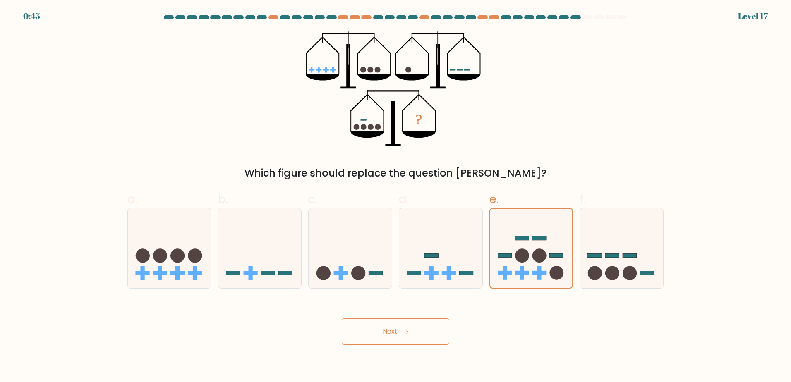
click at [407, 330] on icon at bounding box center [402, 332] width 11 height 5
click at [439, 251] on icon at bounding box center [440, 248] width 83 height 69
click at [396, 196] on input "d." at bounding box center [395, 193] width 0 height 5
radio input "true"
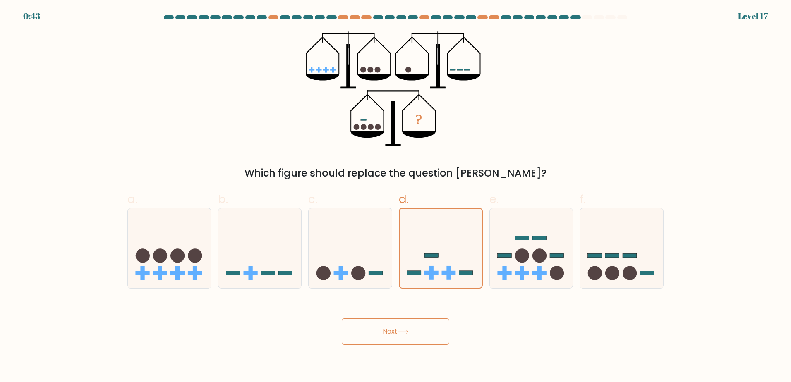
click at [406, 202] on span "d." at bounding box center [404, 199] width 10 height 16
click at [396, 196] on input "d." at bounding box center [395, 193] width 0 height 5
click at [438, 256] on rect at bounding box center [431, 256] width 14 height 4
click at [396, 196] on input "d." at bounding box center [395, 193] width 0 height 5
click at [433, 107] on icon "?" at bounding box center [395, 88] width 179 height 115
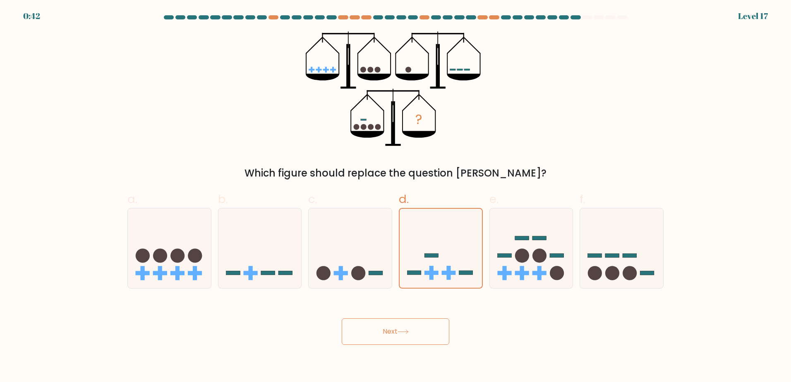
click at [433, 107] on icon "?" at bounding box center [395, 88] width 179 height 115
click at [355, 251] on icon at bounding box center [350, 248] width 83 height 69
click at [395, 196] on input "c." at bounding box center [395, 193] width 0 height 5
radio input "true"
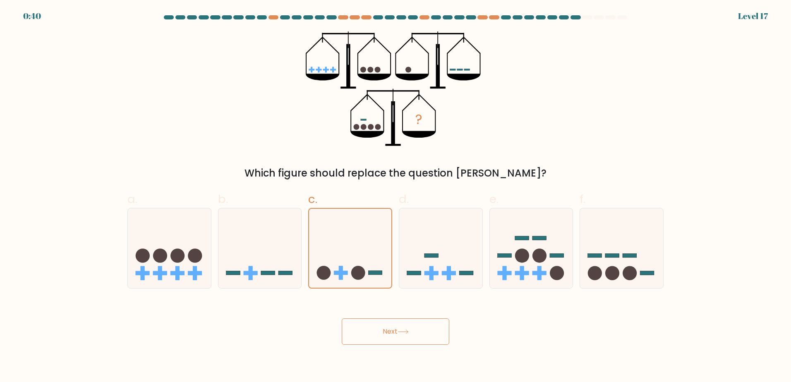
click at [369, 337] on button "Next" at bounding box center [396, 331] width 108 height 26
click at [282, 216] on icon at bounding box center [259, 248] width 83 height 69
click at [395, 196] on input "b." at bounding box center [395, 193] width 0 height 5
radio input "true"
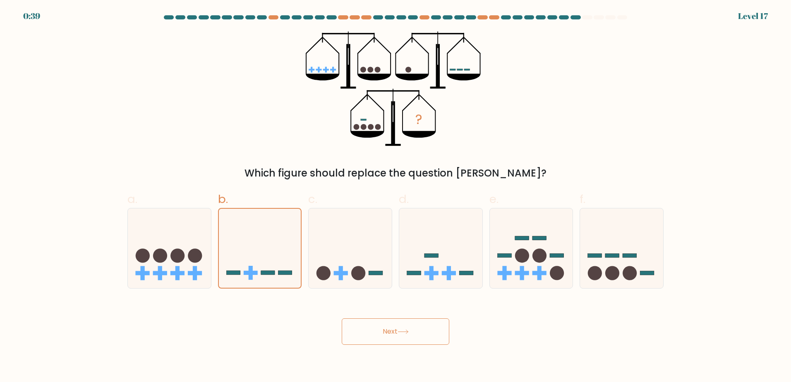
click at [372, 315] on div "Next" at bounding box center [395, 322] width 546 height 46
click at [388, 335] on button "Next" at bounding box center [396, 331] width 108 height 26
click at [164, 251] on circle at bounding box center [160, 256] width 14 height 14
click at [395, 196] on input "a." at bounding box center [395, 193] width 0 height 5
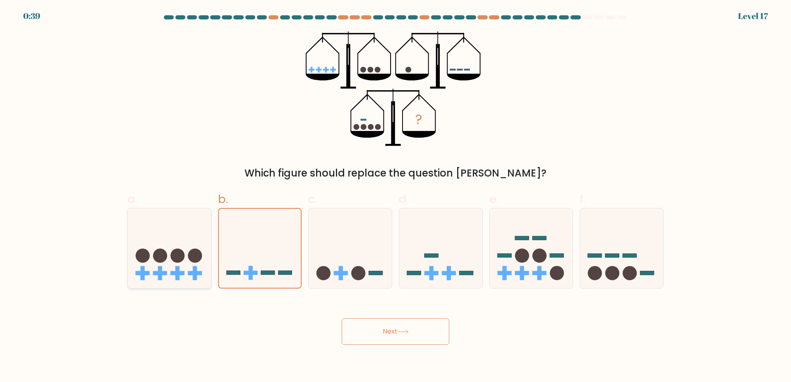
radio input "true"
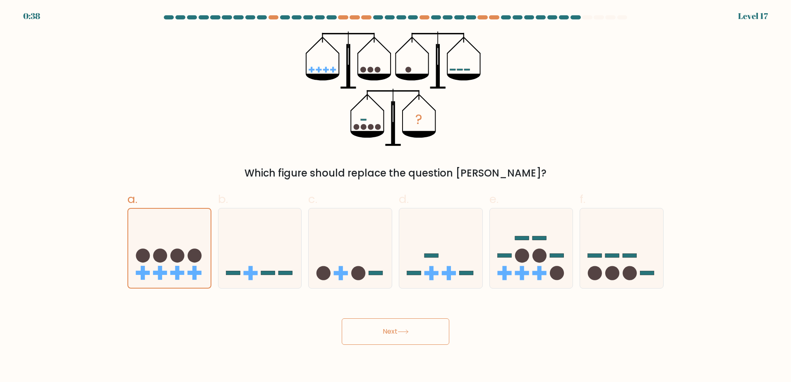
click at [424, 341] on button "Next" at bounding box center [396, 331] width 108 height 26
click at [366, 266] on icon at bounding box center [350, 248] width 83 height 69
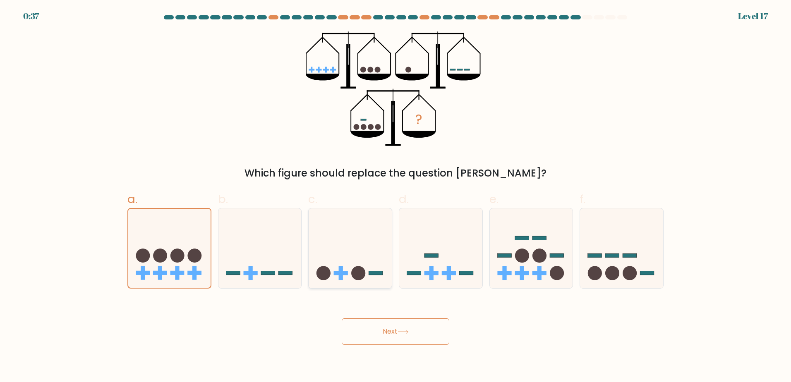
click at [395, 196] on input "c." at bounding box center [395, 193] width 0 height 5
radio input "true"
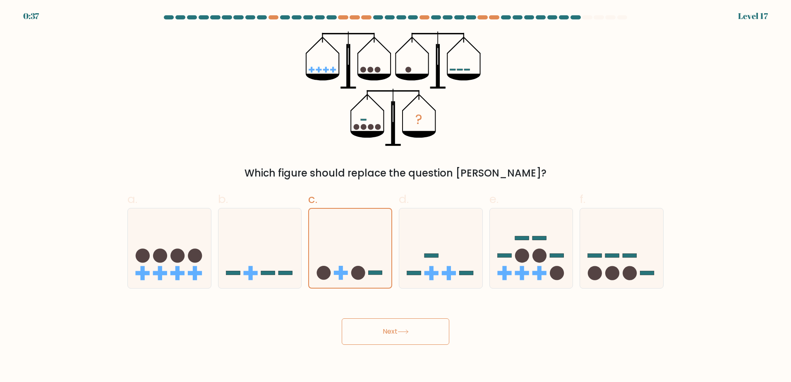
click at [372, 335] on button "Next" at bounding box center [396, 331] width 108 height 26
click at [447, 259] on icon at bounding box center [440, 248] width 83 height 69
click at [396, 196] on input "d." at bounding box center [395, 193] width 0 height 5
radio input "true"
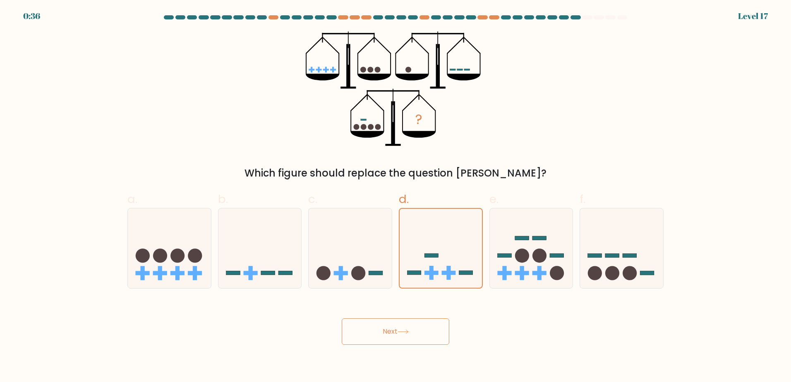
click at [431, 325] on button "Next" at bounding box center [396, 331] width 108 height 26
click at [551, 261] on icon at bounding box center [531, 248] width 83 height 69
click at [396, 196] on input "e." at bounding box center [395, 193] width 0 height 5
radio input "true"
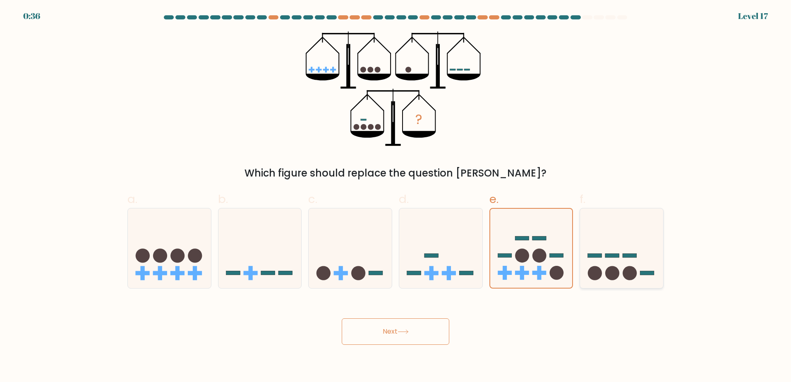
click at [629, 258] on icon at bounding box center [621, 248] width 83 height 69
click at [396, 196] on input "f." at bounding box center [395, 193] width 0 height 5
radio input "true"
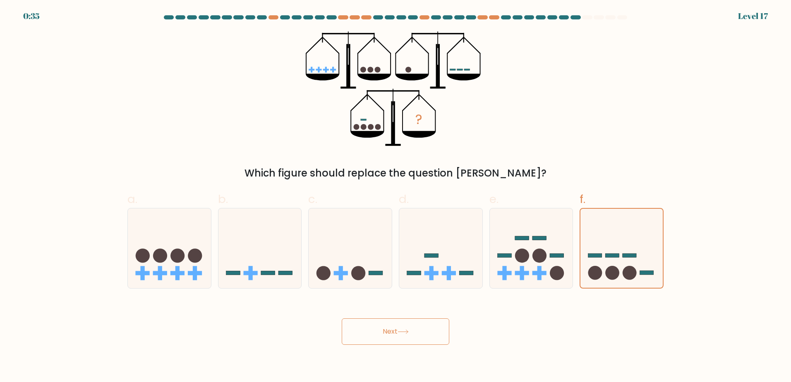
click at [440, 324] on button "Next" at bounding box center [396, 331] width 108 height 26
click at [439, 324] on button "Next" at bounding box center [396, 331] width 108 height 26
click at [615, 230] on icon at bounding box center [621, 248] width 82 height 68
click at [396, 196] on input "f." at bounding box center [395, 193] width 0 height 5
click at [527, 282] on icon at bounding box center [531, 248] width 83 height 69
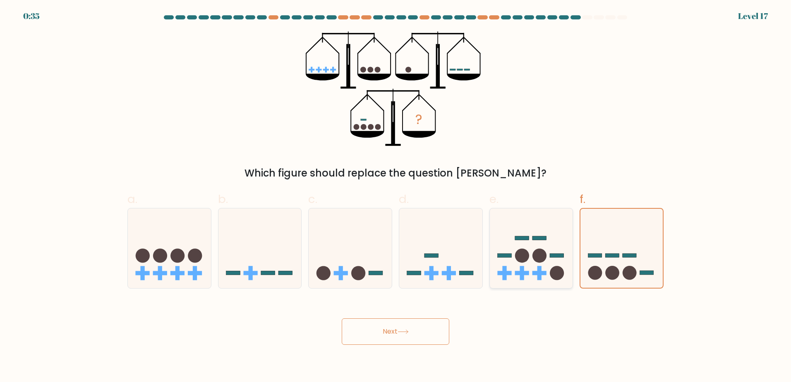
click at [396, 196] on input "e." at bounding box center [395, 193] width 0 height 5
radio input "true"
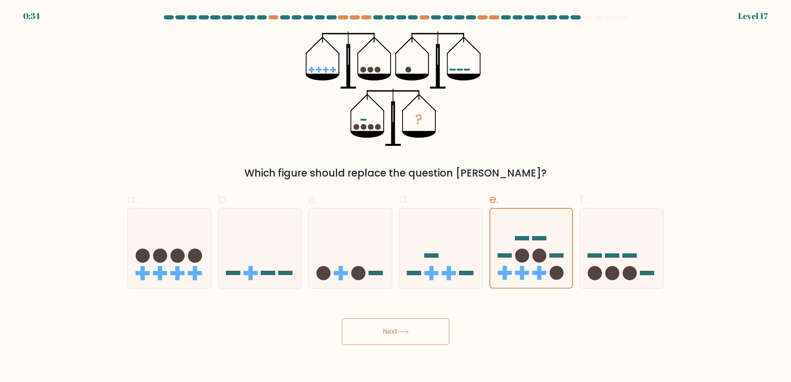
click at [386, 342] on button "Next" at bounding box center [396, 331] width 108 height 26
click at [426, 274] on rect at bounding box center [431, 273] width 14 height 4
click at [396, 196] on input "d." at bounding box center [395, 193] width 0 height 5
radio input "true"
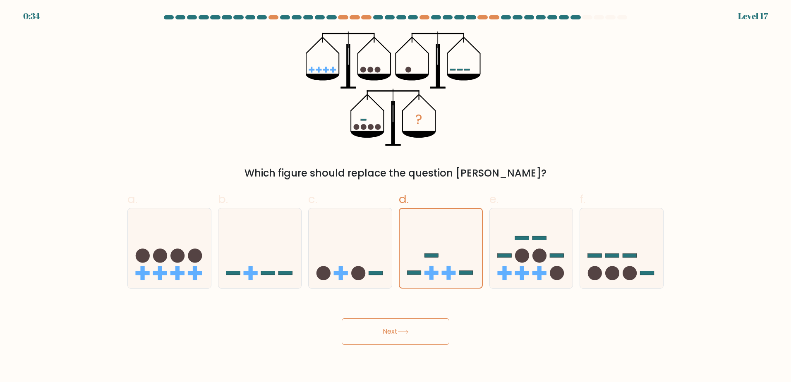
click at [401, 325] on button "Next" at bounding box center [396, 331] width 108 height 26
click at [402, 323] on button "Next" at bounding box center [396, 331] width 108 height 26
click at [399, 335] on button "Next" at bounding box center [396, 331] width 108 height 26
click at [548, 261] on icon at bounding box center [531, 248] width 83 height 69
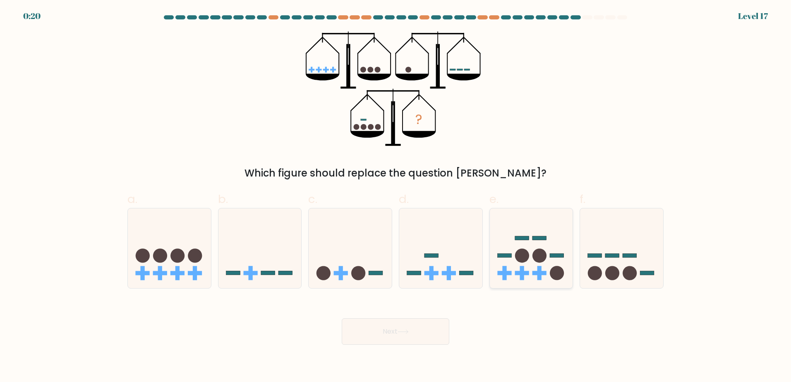
click at [396, 196] on input "e." at bounding box center [395, 193] width 0 height 5
radio input "true"
click at [402, 342] on button "Next" at bounding box center [396, 331] width 108 height 26
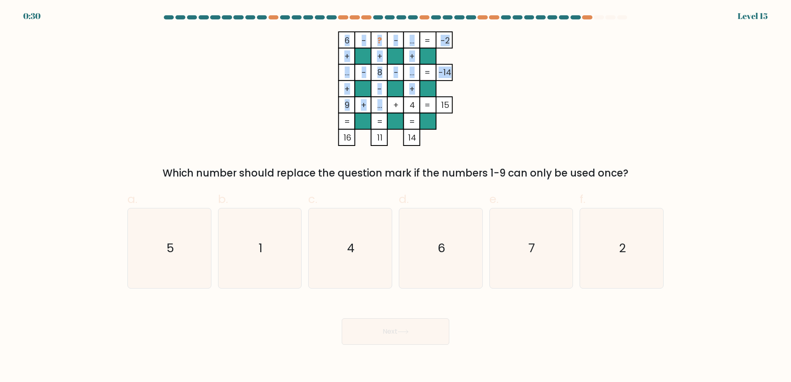
drag, startPoint x: 382, startPoint y: 108, endPoint x: 373, endPoint y: 108, distance: 8.7
click at [373, 108] on icon "6 - ? - ... -2 + + + ... - 8 - ... -14 + - + 9 + ... + 4 = 15 = = = = 16 11 14 =" at bounding box center [395, 88] width 248 height 115
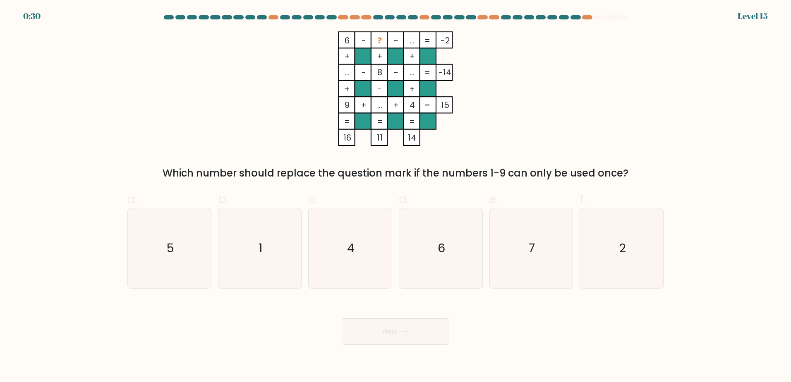
click at [376, 108] on rect at bounding box center [379, 105] width 16 height 16
click at [378, 108] on tspan "..." at bounding box center [379, 105] width 5 height 12
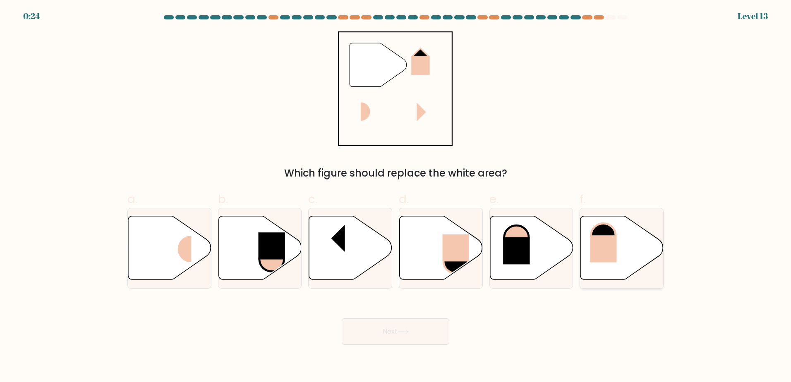
click at [616, 246] on rect at bounding box center [603, 248] width 27 height 27
click at [396, 196] on input "f." at bounding box center [395, 193] width 0 height 5
radio input "true"
click at [409, 323] on button "Next" at bounding box center [396, 331] width 108 height 26
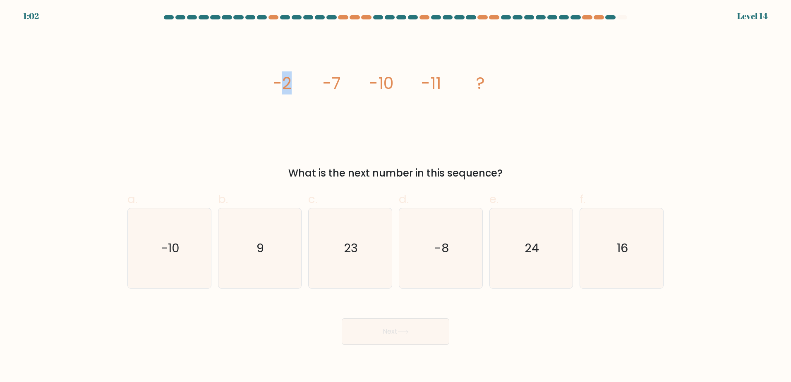
drag, startPoint x: 279, startPoint y: 83, endPoint x: 288, endPoint y: 85, distance: 9.3
click at [288, 85] on tspan "-2" at bounding box center [282, 83] width 19 height 23
drag, startPoint x: 288, startPoint y: 85, endPoint x: 276, endPoint y: 87, distance: 11.8
click at [276, 87] on tspan "-2" at bounding box center [282, 83] width 19 height 23
drag, startPoint x: 275, startPoint y: 86, endPoint x: 290, endPoint y: 85, distance: 14.9
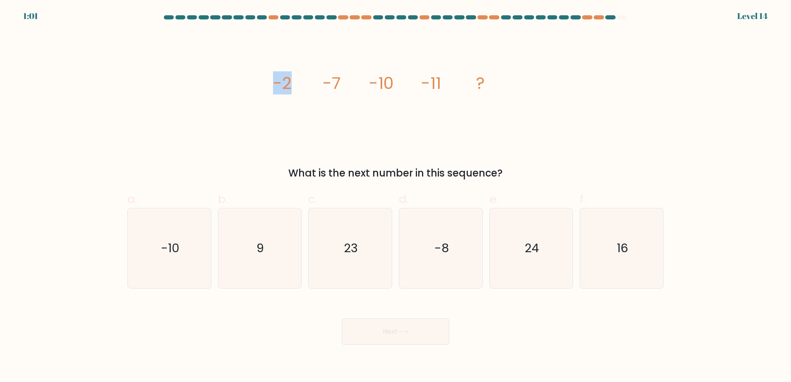
click at [290, 85] on tspan "-2" at bounding box center [282, 83] width 19 height 23
click at [341, 86] on icon "image/svg+xml -2 -7 -10 -11 ?" at bounding box center [395, 88] width 248 height 115
drag, startPoint x: 373, startPoint y: 84, endPoint x: 397, endPoint y: 83, distance: 24.4
click at [397, 83] on icon "image/svg+xml -2 -7 -10 -11 ?" at bounding box center [395, 88] width 248 height 115
click at [397, 84] on icon "image/svg+xml -2 -7 -10 -11 ?" at bounding box center [395, 88] width 248 height 115
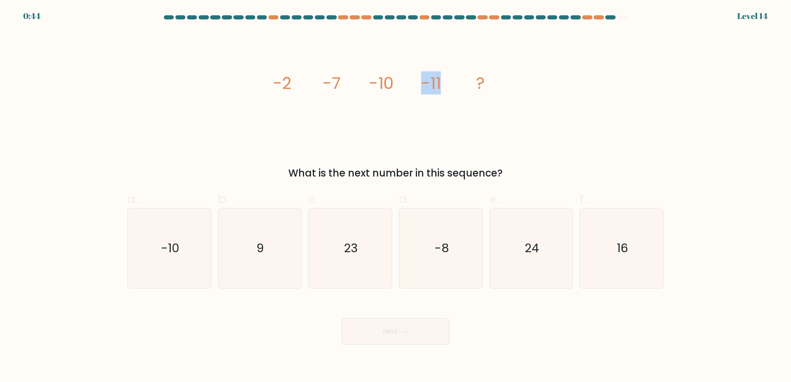
drag, startPoint x: 423, startPoint y: 86, endPoint x: 438, endPoint y: 86, distance: 14.9
click at [438, 86] on tspan "-11" at bounding box center [431, 83] width 20 height 23
click at [457, 115] on icon "image/svg+xml -2 -7 -10 -11 ?" at bounding box center [395, 88] width 248 height 115
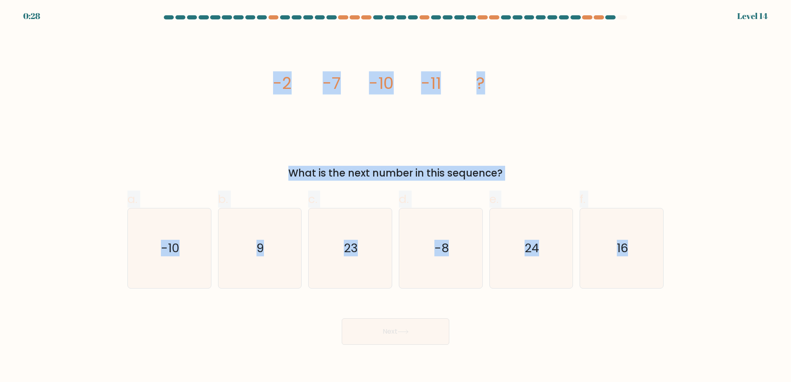
drag, startPoint x: 258, startPoint y: 84, endPoint x: 792, endPoint y: 287, distance: 571.2
click at [790, 287] on html "0:28 Level 14" at bounding box center [395, 191] width 791 height 382
copy form "-2 -7 -10 -11 ? What is the next number in this sequence? a. -10 b. 9 c. 23 d. …"
click at [719, 127] on form at bounding box center [395, 180] width 791 height 330
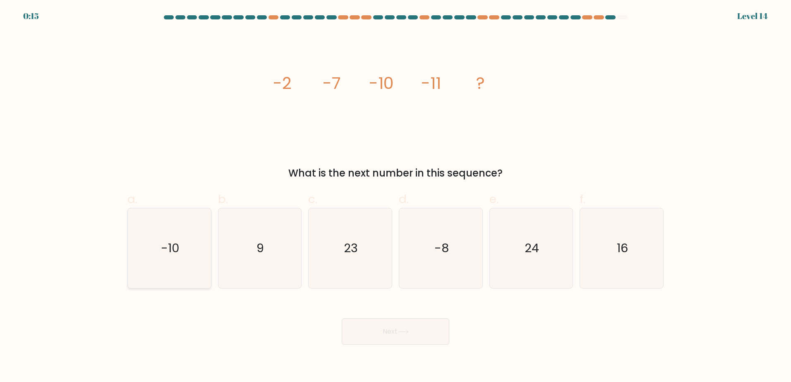
click at [146, 245] on icon "-10" at bounding box center [169, 248] width 80 height 80
click at [395, 196] on input "a. -10" at bounding box center [395, 193] width 0 height 5
radio input "true"
click at [426, 330] on button "Next" at bounding box center [396, 331] width 108 height 26
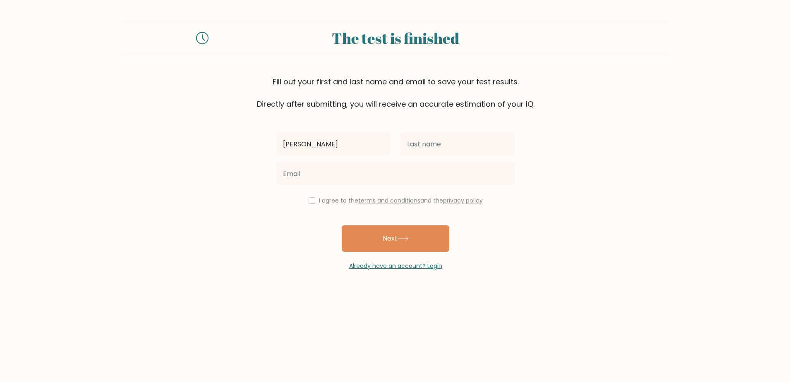
type input "[PERSON_NAME]"
type input "Palma"
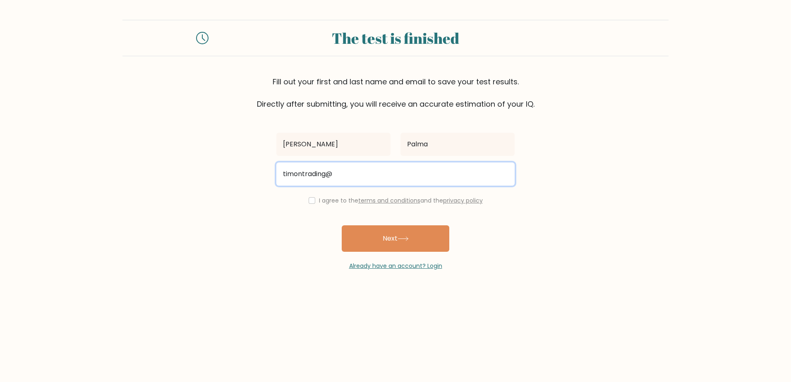
type input "[EMAIL_ADDRESS][DOMAIN_NAME]"
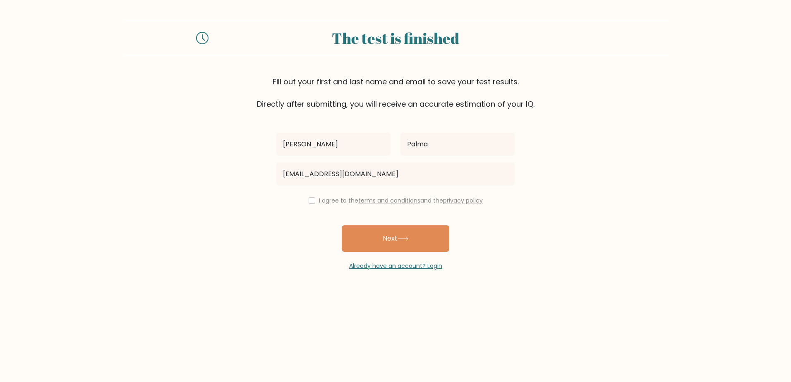
click at [309, 196] on div "I agree to the terms and conditions and the privacy policy" at bounding box center [395, 201] width 248 height 10
click at [309, 201] on input "checkbox" at bounding box center [312, 200] width 7 height 7
checkbox input "true"
click at [397, 241] on button "Next" at bounding box center [396, 238] width 108 height 26
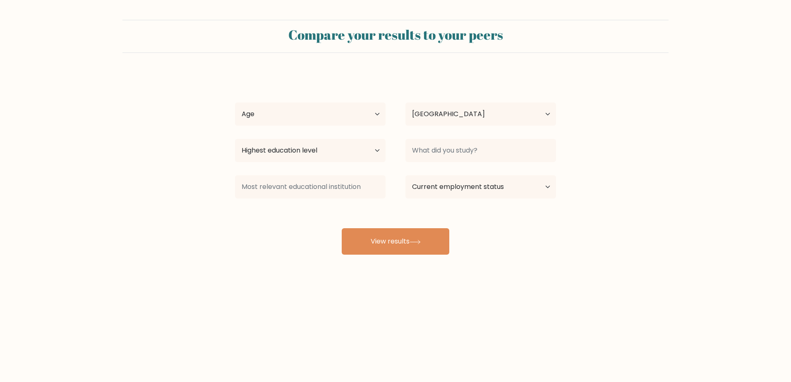
select select "PH"
click at [327, 105] on select "Age Under [DEMOGRAPHIC_DATA] [DEMOGRAPHIC_DATA] [DEMOGRAPHIC_DATA] [DEMOGRAPHIC…" at bounding box center [310, 114] width 151 height 23
select select "25_34"
click at [235, 103] on select "Age Under [DEMOGRAPHIC_DATA] [DEMOGRAPHIC_DATA] [DEMOGRAPHIC_DATA] [DEMOGRAPHIC…" at bounding box center [310, 114] width 151 height 23
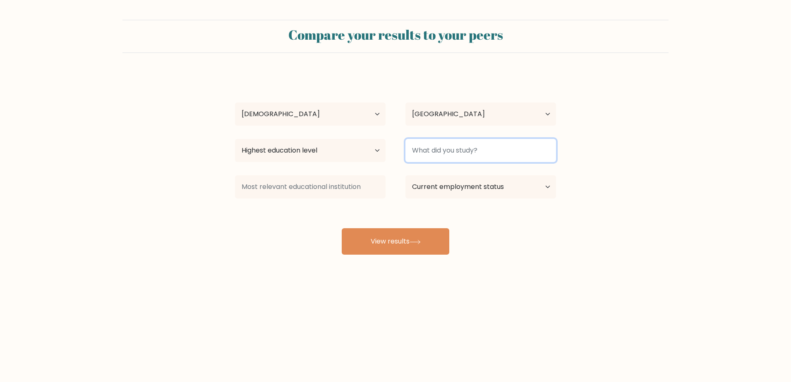
click at [420, 153] on input at bounding box center [480, 150] width 151 height 23
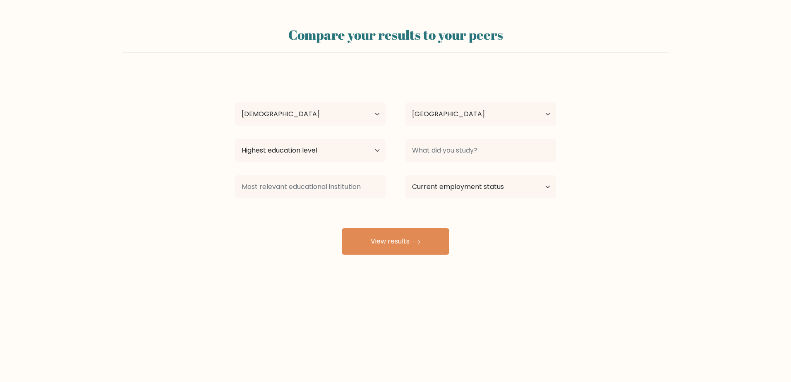
click at [507, 246] on div "[PERSON_NAME] [PERSON_NAME] Age Under [DEMOGRAPHIC_DATA] [DEMOGRAPHIC_DATA] [DE…" at bounding box center [395, 164] width 331 height 182
click at [445, 240] on button "View results" at bounding box center [396, 241] width 108 height 26
click at [364, 147] on select "Highest education level No schooling Primary Lower Secondary Upper Secondary Oc…" at bounding box center [310, 150] width 151 height 23
select select "occupation_specific"
click at [235, 139] on select "Highest education level No schooling Primary Lower Secondary Upper Secondary Oc…" at bounding box center [310, 150] width 151 height 23
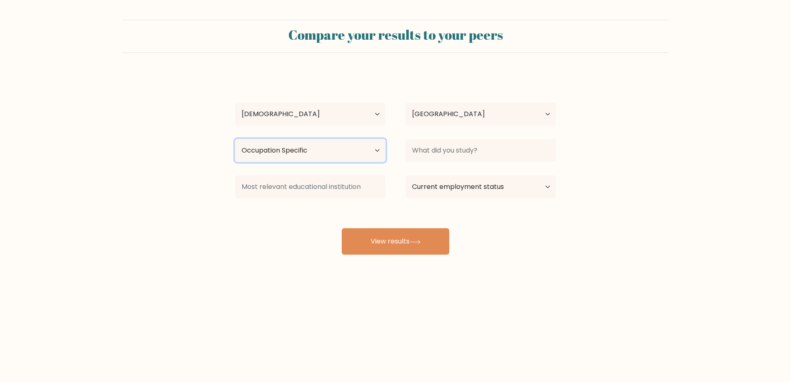
click at [341, 159] on select "Highest education level No schooling Primary Lower Secondary Upper Secondary Oc…" at bounding box center [310, 150] width 151 height 23
click at [235, 139] on select "Highest education level No schooling Primary Lower Secondary Upper Secondary Oc…" at bounding box center [310, 150] width 151 height 23
click at [517, 232] on div "[PERSON_NAME] [PERSON_NAME] Age Under [DEMOGRAPHIC_DATA] [DEMOGRAPHIC_DATA] [DE…" at bounding box center [395, 164] width 331 height 182
click at [512, 164] on div at bounding box center [480, 151] width 170 height 30
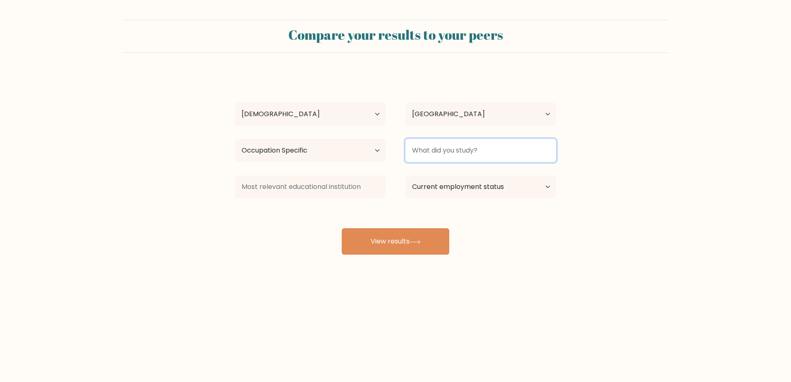
click at [512, 157] on input at bounding box center [480, 150] width 151 height 23
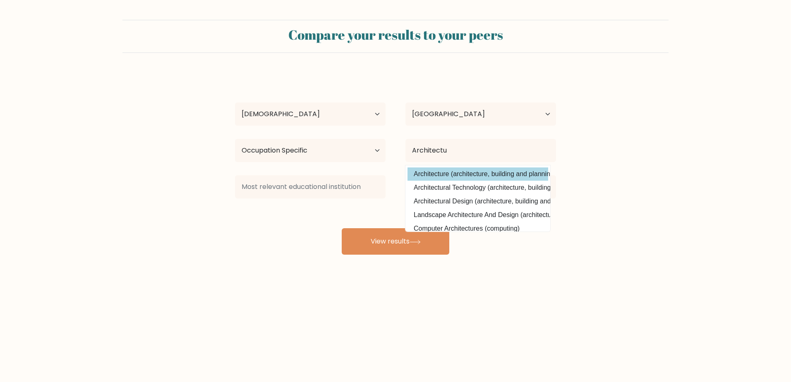
click at [487, 171] on option "Architecture (architecture, building and planning)" at bounding box center [477, 173] width 141 height 13
type input "Architecture"
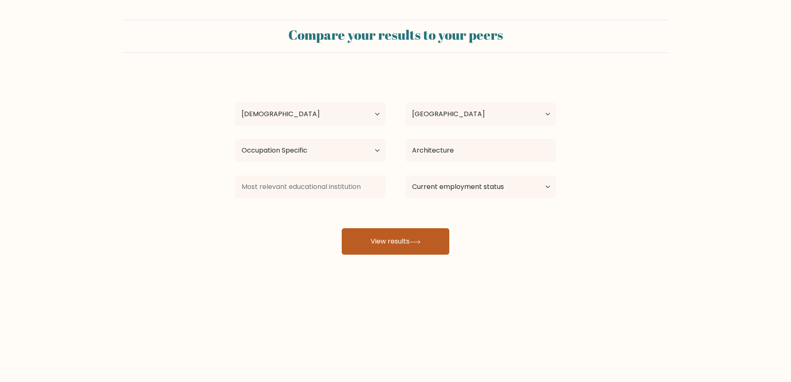
click at [417, 229] on button "View results" at bounding box center [396, 241] width 108 height 26
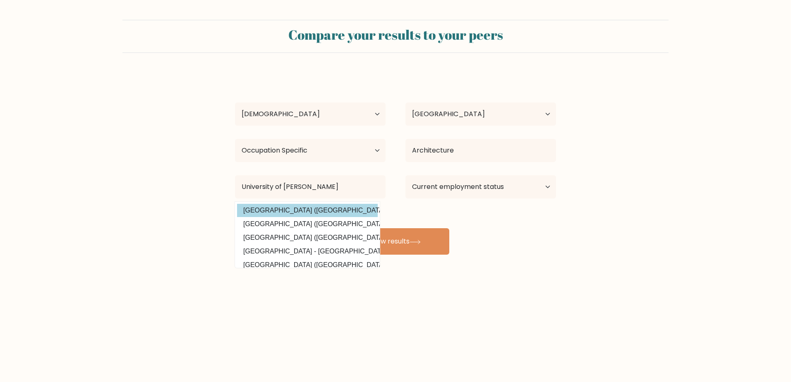
click at [332, 205] on option "[GEOGRAPHIC_DATA] ([GEOGRAPHIC_DATA])" at bounding box center [307, 210] width 141 height 13
type input "[GEOGRAPHIC_DATA]"
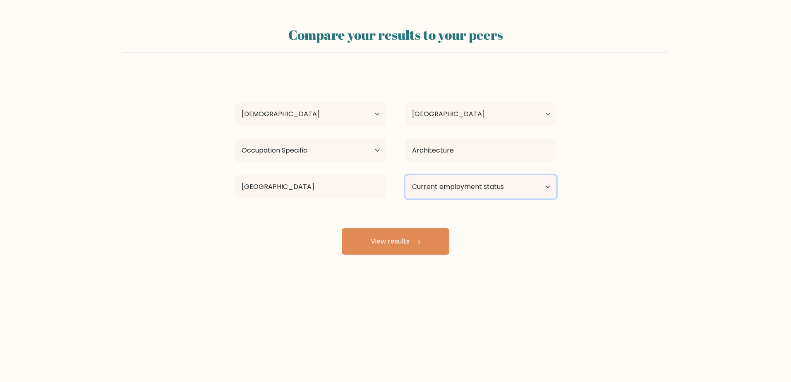
click at [443, 183] on select "Current employment status Employed Student Retired Other / prefer not to answer" at bounding box center [480, 186] width 151 height 23
select select "other"
click at [405, 175] on select "Current employment status Employed Student Retired Other / prefer not to answer" at bounding box center [480, 186] width 151 height 23
click at [438, 247] on button "View results" at bounding box center [396, 241] width 108 height 26
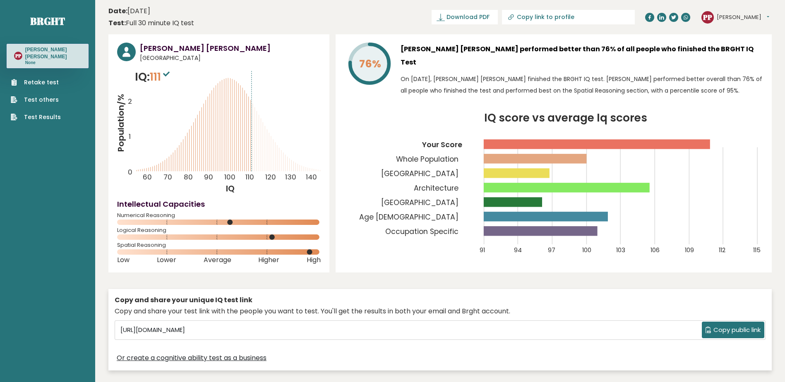
drag, startPoint x: 401, startPoint y: 51, endPoint x: 742, endPoint y: 84, distance: 342.8
click at [742, 84] on div "[PERSON_NAME] [PERSON_NAME] performed better than 76% of all people who finishe…" at bounding box center [581, 72] width 362 height 58
copy div "[PERSON_NAME] [PERSON_NAME] performed better than 76% of all people who finishe…"
click at [472, 91] on div "76% [PERSON_NAME] [PERSON_NAME] performed better than 76% of all people who fin…" at bounding box center [553, 153] width 436 height 238
